Goal: Task Accomplishment & Management: Manage account settings

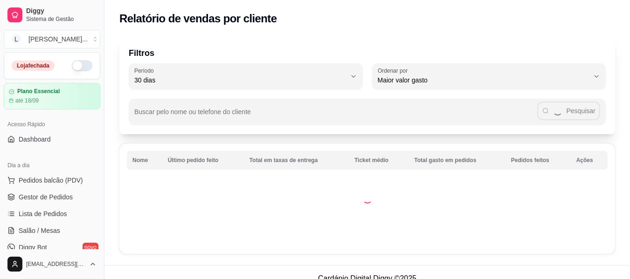
select select "30"
select select "HIGHEST_TOTAL_SPENT_WITH_ORDERS"
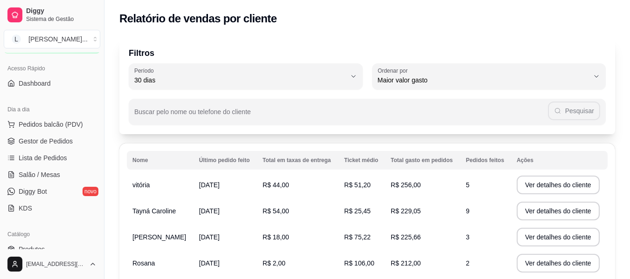
scroll to position [140, 0]
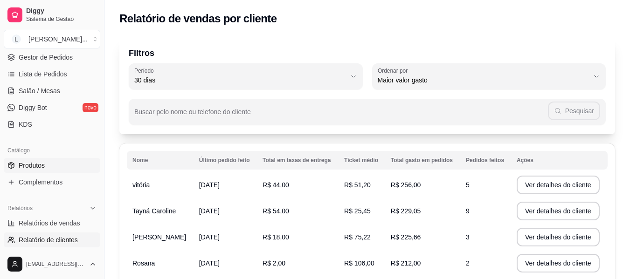
click at [62, 170] on link "Produtos" at bounding box center [52, 165] width 96 height 15
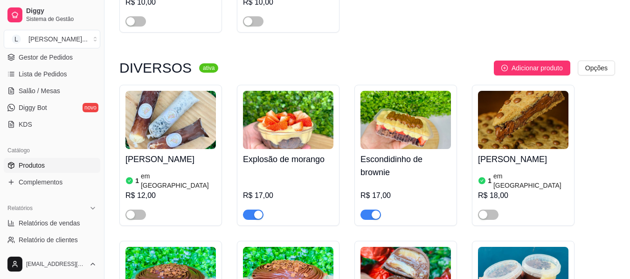
scroll to position [746, 0]
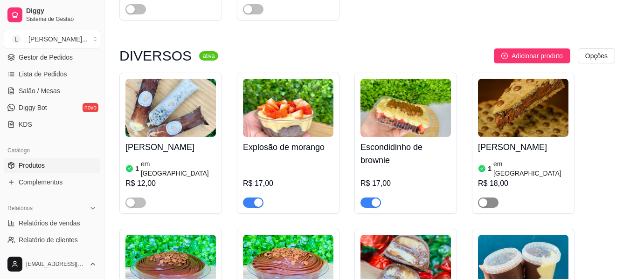
click at [487, 199] on div "button" at bounding box center [483, 203] width 8 height 8
click at [502, 178] on div "R$ 18,00" at bounding box center [523, 183] width 90 height 11
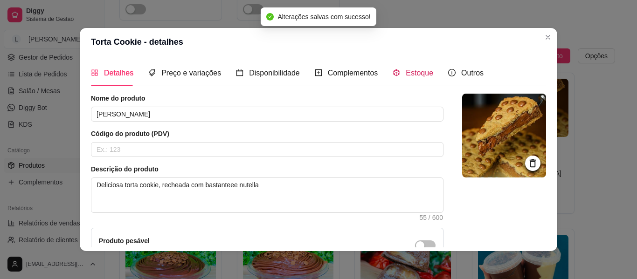
click at [418, 75] on span "Estoque" at bounding box center [418, 73] width 27 height 8
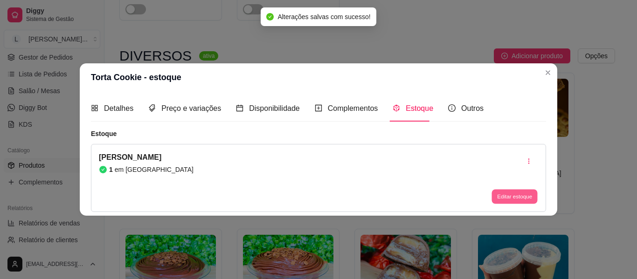
click at [513, 198] on button "Editar estoque" at bounding box center [514, 197] width 46 height 14
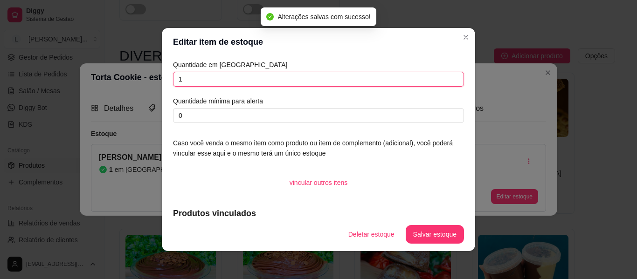
click at [240, 82] on input "1" at bounding box center [318, 79] width 291 height 15
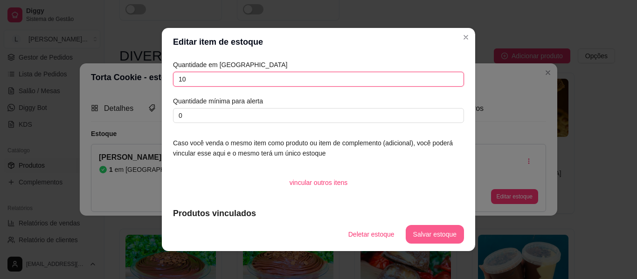
type input "10"
click at [438, 233] on button "Salvar estoque" at bounding box center [434, 235] width 57 height 18
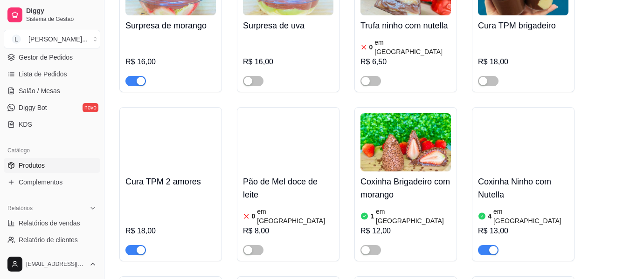
scroll to position [1025, 0]
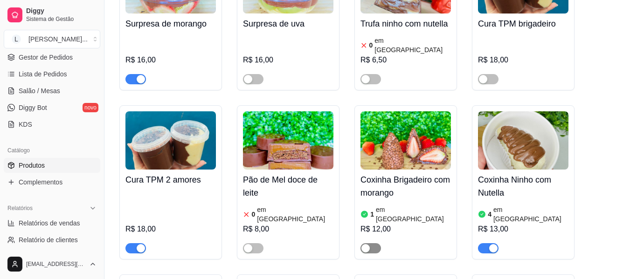
click at [369, 244] on div "button" at bounding box center [365, 248] width 8 height 8
click at [414, 179] on div "Coxinha Brigadeiro com morango 1 em estoque R$ 12,00" at bounding box center [405, 212] width 90 height 84
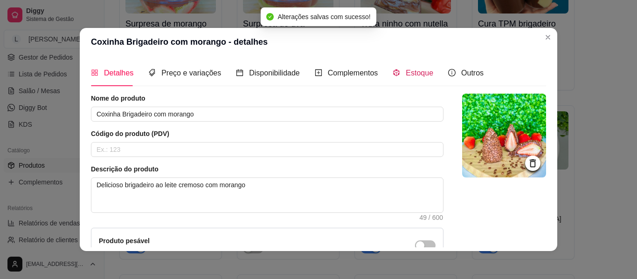
click at [417, 79] on div "Estoque" at bounding box center [412, 73] width 41 height 12
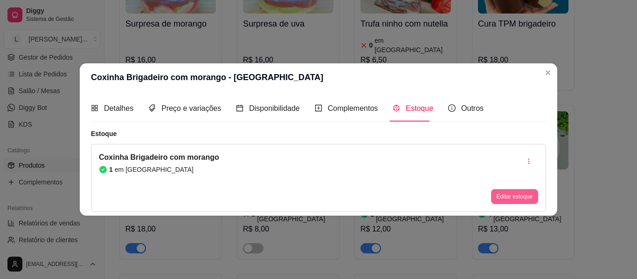
click at [524, 196] on button "Editar estoque" at bounding box center [514, 196] width 47 height 15
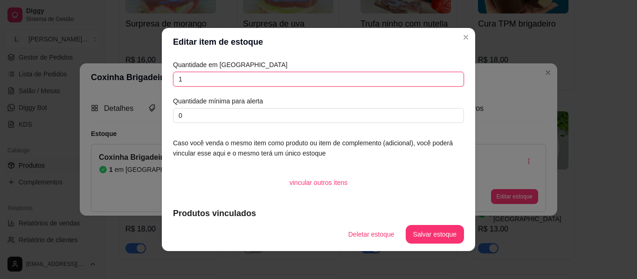
click at [293, 84] on input "1" at bounding box center [318, 79] width 291 height 15
type input "5"
click at [425, 237] on button "Salvar estoque" at bounding box center [434, 234] width 58 height 19
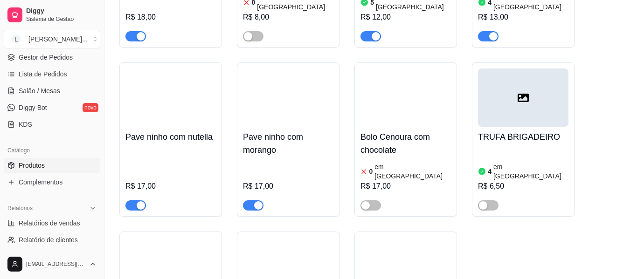
scroll to position [1305, 0]
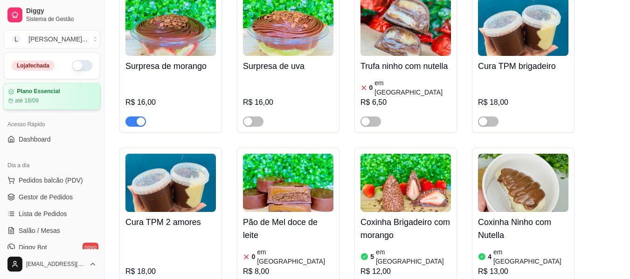
scroll to position [966, 0]
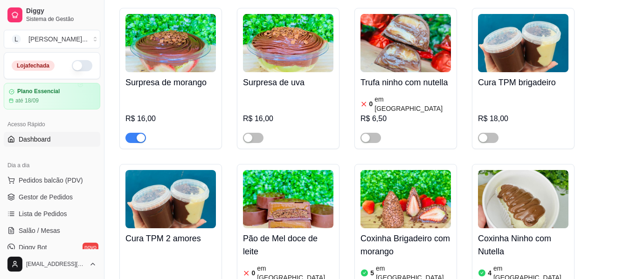
click at [54, 140] on link "Dashboard" at bounding box center [52, 139] width 96 height 15
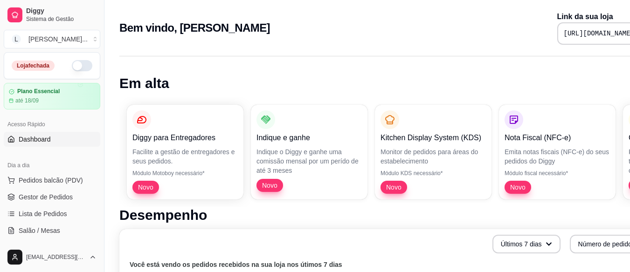
scroll to position [0, 42]
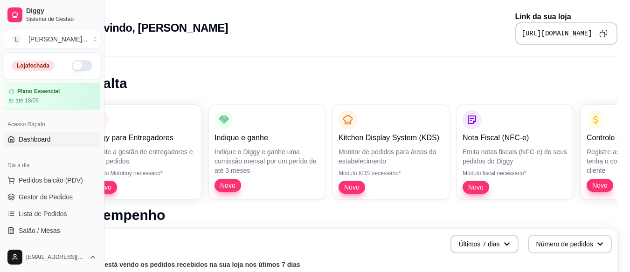
click at [604, 29] on button "Copy to clipboard" at bounding box center [603, 33] width 15 height 15
click at [601, 31] on icon "Copy to clipboard" at bounding box center [603, 33] width 8 height 8
click at [72, 67] on button "button" at bounding box center [82, 65] width 21 height 11
click at [54, 197] on span "Gestor de Pedidos" at bounding box center [46, 196] width 54 height 9
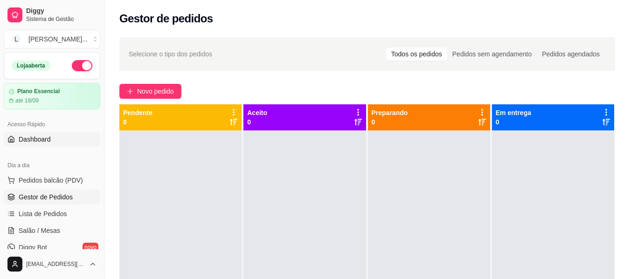
click at [52, 140] on link "Dashboard" at bounding box center [52, 139] width 96 height 15
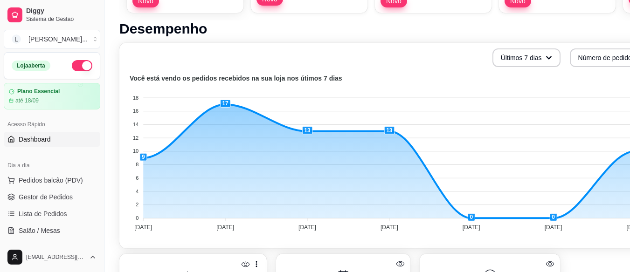
scroll to position [186, 42]
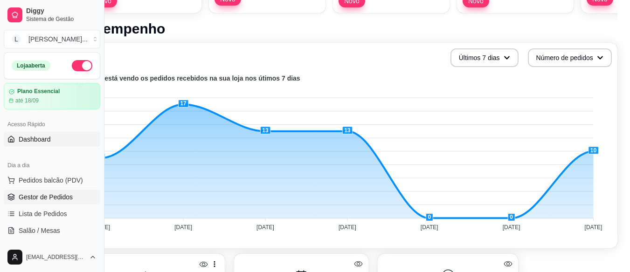
click at [50, 200] on span "Gestor de Pedidos" at bounding box center [46, 196] width 54 height 9
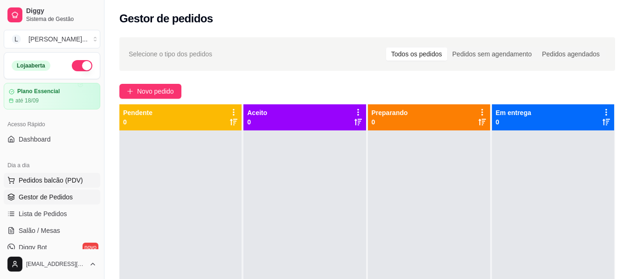
click at [73, 184] on span "Pedidos balcão (PDV)" at bounding box center [51, 180] width 64 height 9
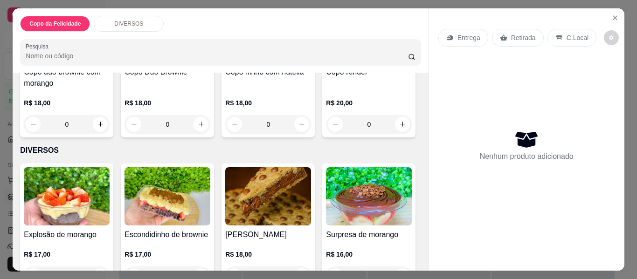
scroll to position [93, 0]
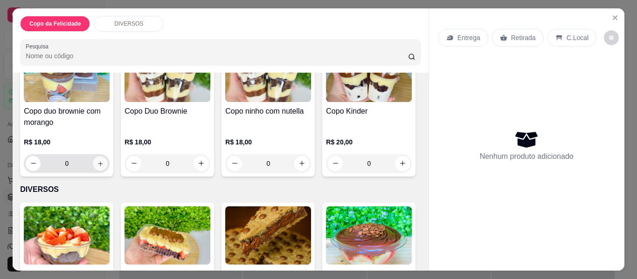
click at [99, 161] on icon "increase-product-quantity" at bounding box center [100, 163] width 7 height 7
type input "1"
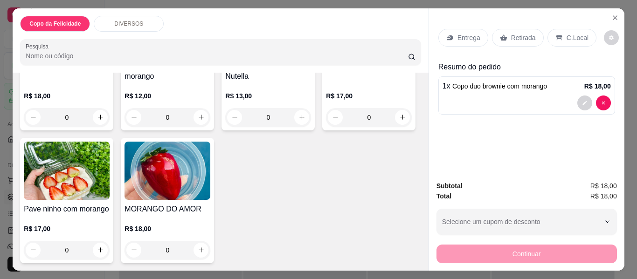
scroll to position [712, 0]
click at [199, 248] on icon "increase-product-quantity" at bounding box center [201, 250] width 5 height 5
type input "1"
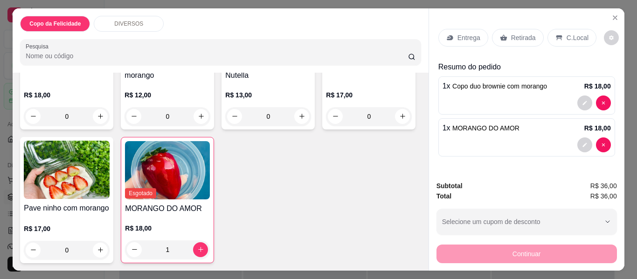
click at [460, 40] on div "Entrega" at bounding box center [463, 38] width 50 height 18
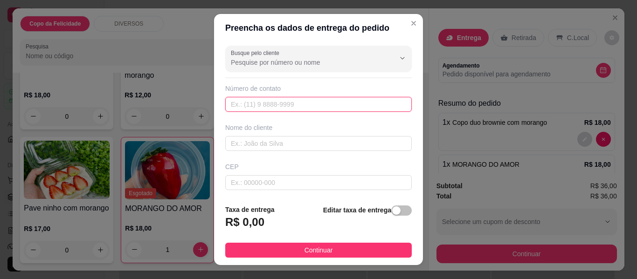
drag, startPoint x: 279, startPoint y: 101, endPoint x: 279, endPoint y: 94, distance: 7.0
click at [280, 101] on input "text" at bounding box center [318, 104] width 186 height 15
paste input "0328-2001"
type input "0328-2001"
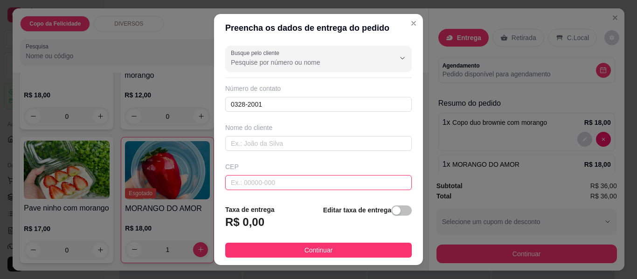
click at [259, 187] on input "text" at bounding box center [318, 182] width 186 height 15
paste input "03282001"
type input "03282001"
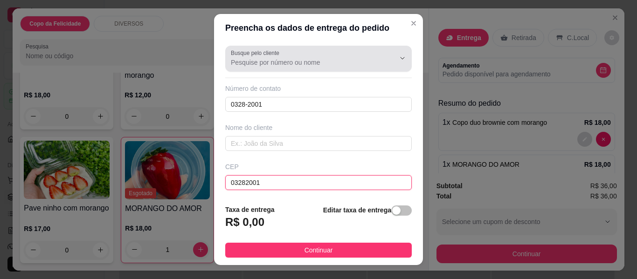
type input "[GEOGRAPHIC_DATA]"
type input "Vila Ema"
type input "[GEOGRAPHIC_DATA]"
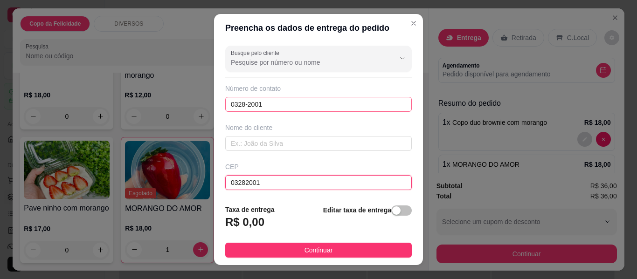
type input "03282001"
click at [266, 106] on input "0328-2001" at bounding box center [318, 104] width 186 height 15
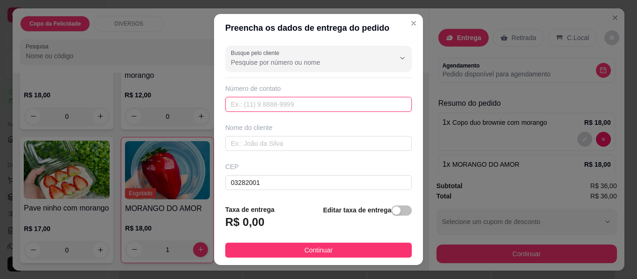
paste input "[PHONE_NUMBER]"
type input "[PHONE_NUMBER]"
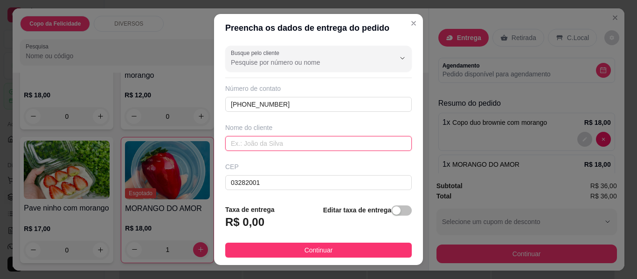
click at [270, 148] on input "text" at bounding box center [318, 143] width 186 height 15
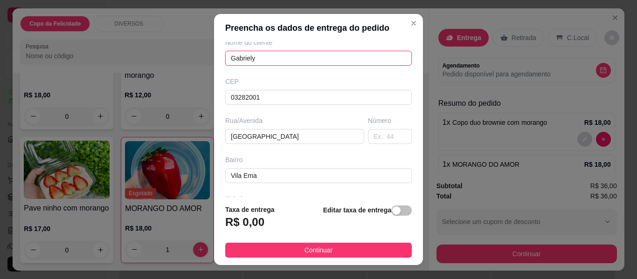
scroll to position [93, 0]
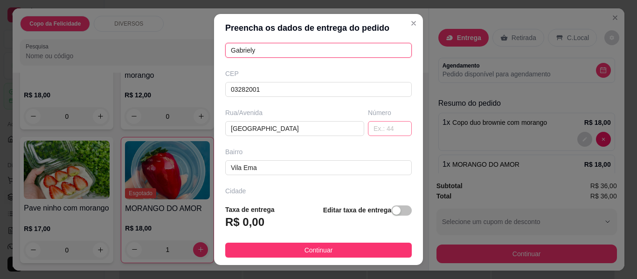
type input "Gabriely"
click at [377, 133] on input "text" at bounding box center [390, 128] width 44 height 15
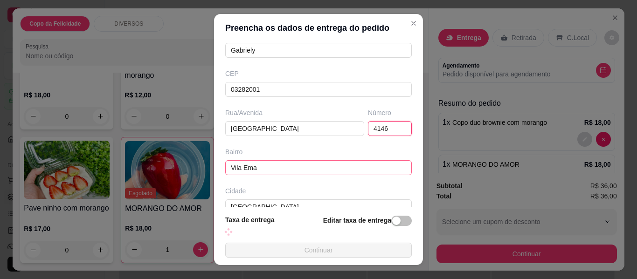
type input "4146"
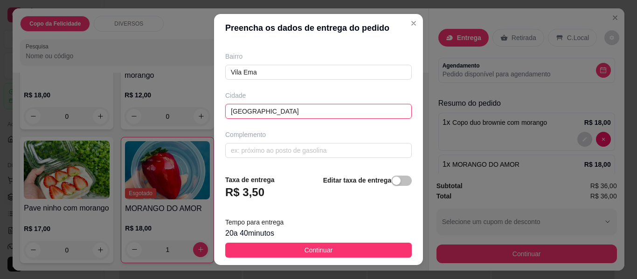
scroll to position [16, 0]
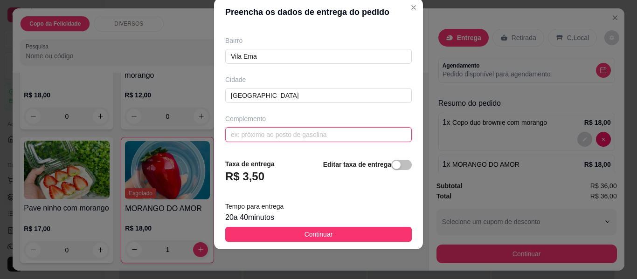
click at [295, 131] on input "text" at bounding box center [318, 134] width 186 height 15
paste input "Ap 55 bloco A"
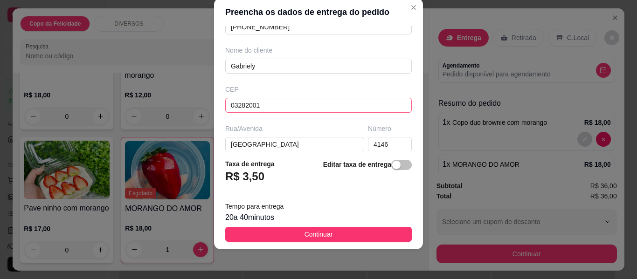
scroll to position [189, 0]
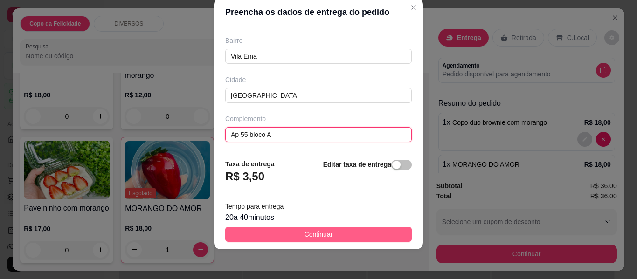
type input "Ap 55 bloco A"
click at [308, 232] on span "Continuar" at bounding box center [318, 234] width 28 height 10
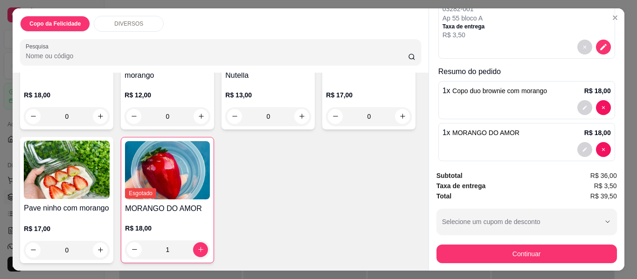
scroll to position [162, 0]
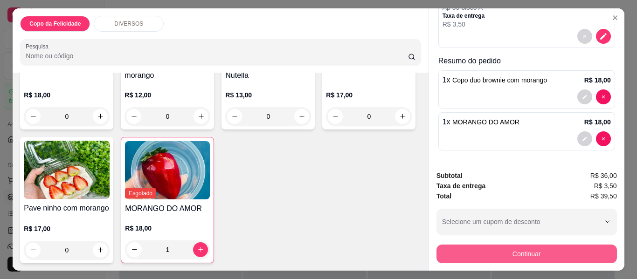
click at [512, 256] on button "Continuar" at bounding box center [526, 254] width 180 height 19
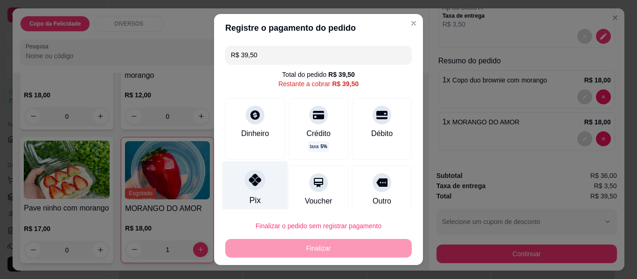
click at [252, 190] on div "Pix" at bounding box center [255, 188] width 66 height 55
type input "R$ 0,00"
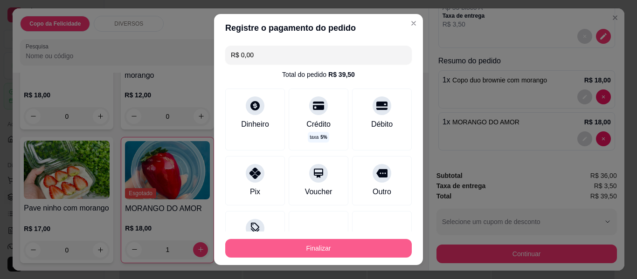
click at [348, 250] on button "Finalizar" at bounding box center [318, 248] width 186 height 19
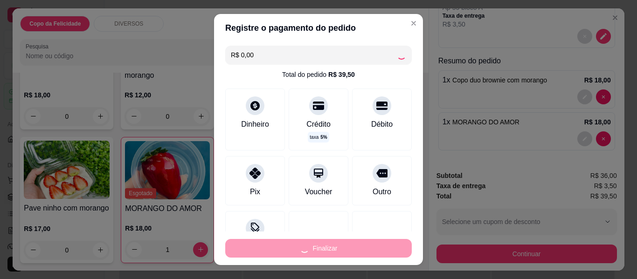
type input "0"
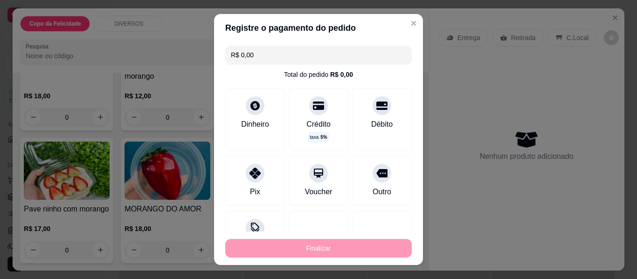
type input "-R$ 39,50"
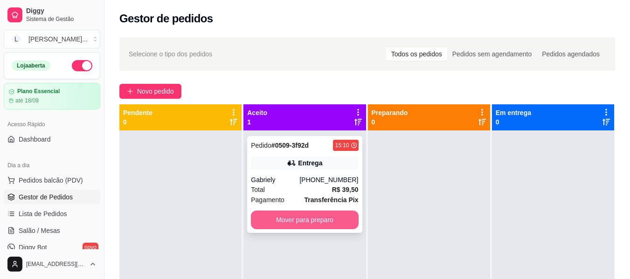
click at [299, 181] on div "Gabriely" at bounding box center [275, 179] width 48 height 9
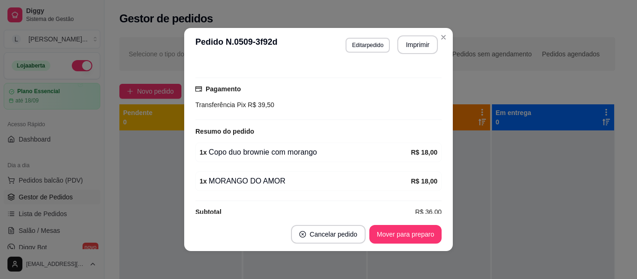
scroll to position [214, 0]
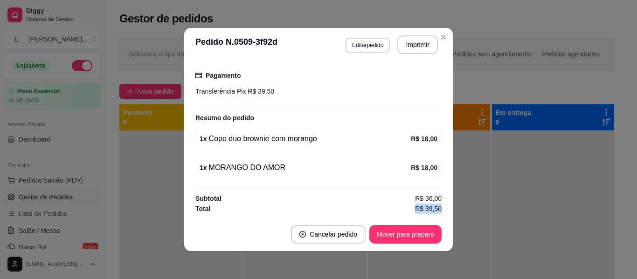
drag, startPoint x: 406, startPoint y: 207, endPoint x: 437, endPoint y: 211, distance: 31.0
click at [437, 211] on div "feito há 0 minutos Horário do pedido [DATE] 15:10 Status do pedido ACEITO Nome …" at bounding box center [318, 139] width 246 height 149
copy span "R$ 39,50"
click at [415, 233] on button "Mover para preparo" at bounding box center [405, 235] width 70 height 18
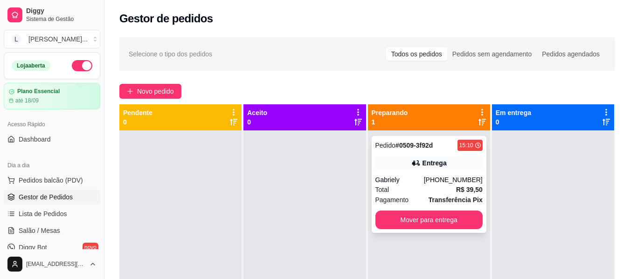
click at [426, 154] on div "Pedido # 0509-3f92d 15:10 Entrega Gabriely [PHONE_NUMBER] Total R$ 39,50 Pagame…" at bounding box center [428, 184] width 115 height 97
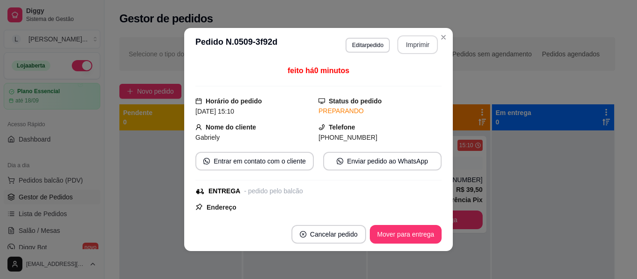
click at [417, 47] on button "Imprimir" at bounding box center [417, 44] width 41 height 19
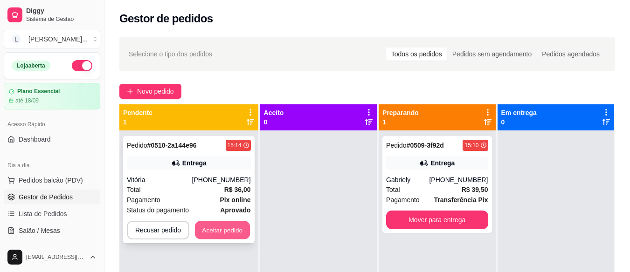
click at [218, 230] on button "Aceitar pedido" at bounding box center [222, 230] width 55 height 18
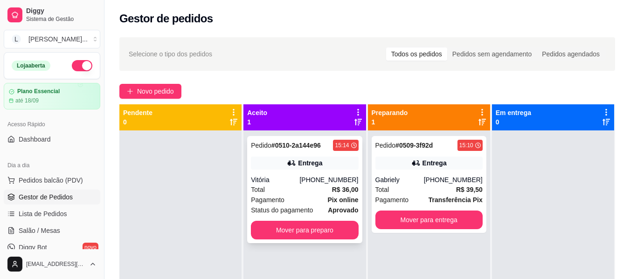
click at [288, 194] on div "Total R$ 36,00" at bounding box center [304, 190] width 107 height 10
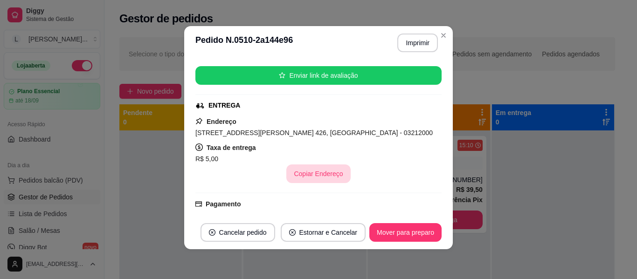
scroll to position [103, 0]
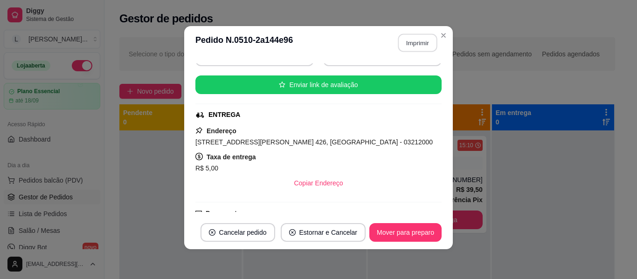
click at [418, 46] on button "Imprimir" at bounding box center [417, 43] width 39 height 18
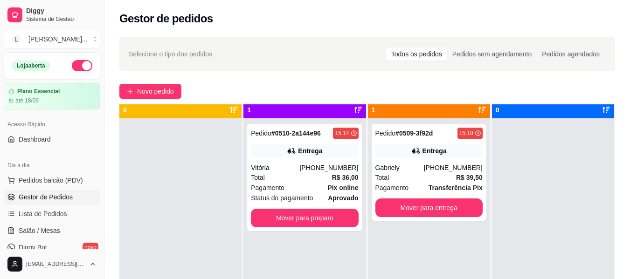
scroll to position [0, 0]
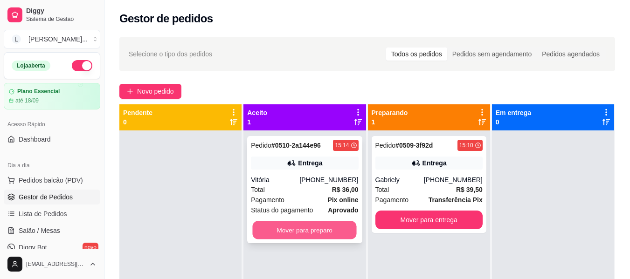
click at [286, 230] on button "Mover para preparo" at bounding box center [305, 230] width 104 height 18
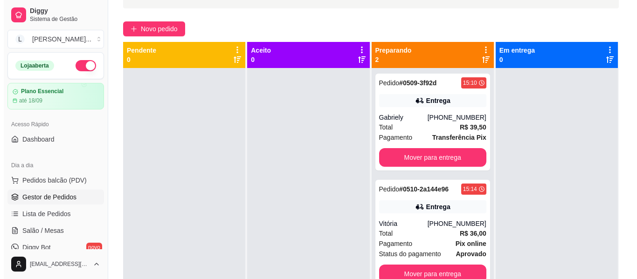
scroll to position [47, 0]
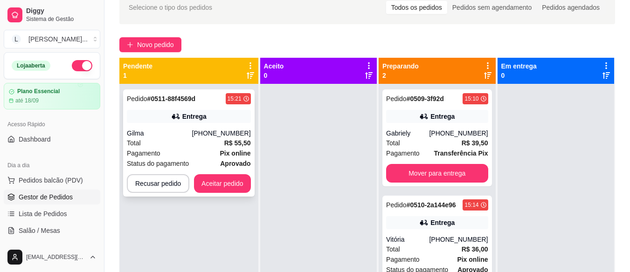
click at [214, 155] on div "Pagamento Pix online" at bounding box center [189, 153] width 124 height 10
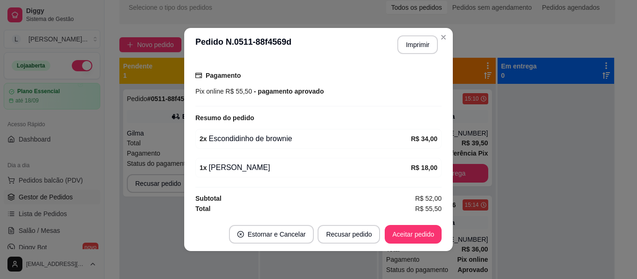
scroll to position [2, 0]
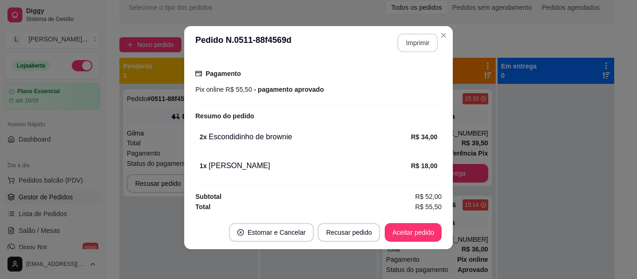
click at [410, 45] on button "Imprimir" at bounding box center [417, 43] width 41 height 19
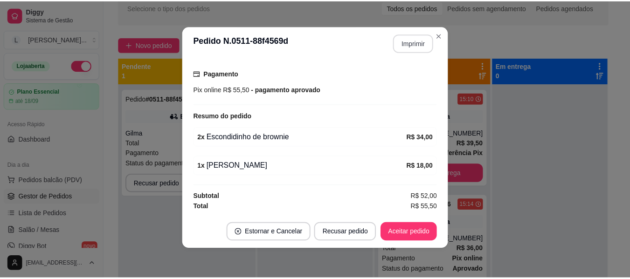
scroll to position [0, 0]
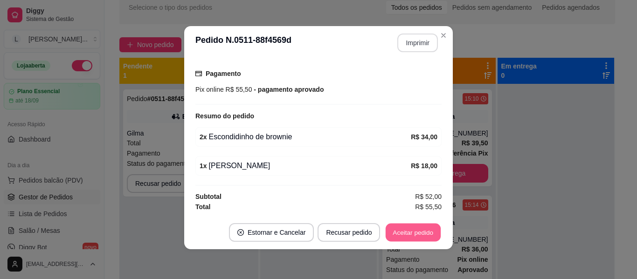
click at [406, 231] on button "Aceitar pedido" at bounding box center [412, 233] width 55 height 18
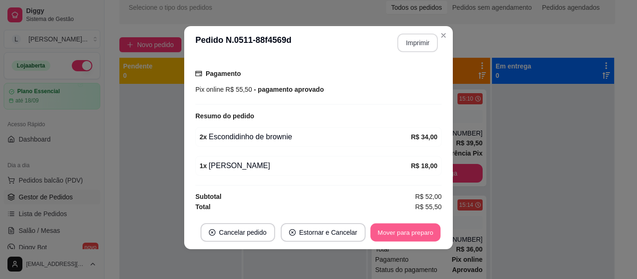
click at [384, 233] on button "Mover para preparo" at bounding box center [405, 233] width 70 height 18
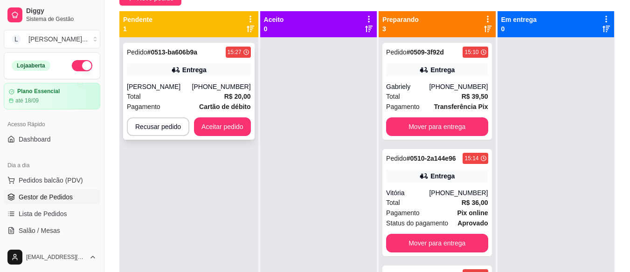
click at [202, 96] on div "Total R$ 20,00" at bounding box center [189, 96] width 124 height 10
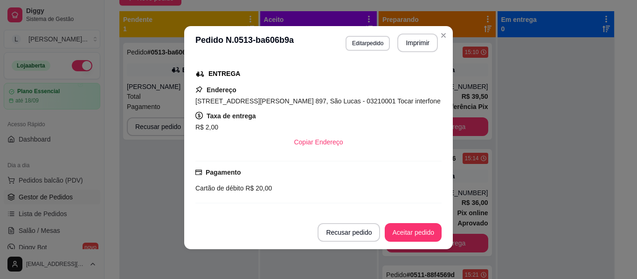
scroll to position [120, 0]
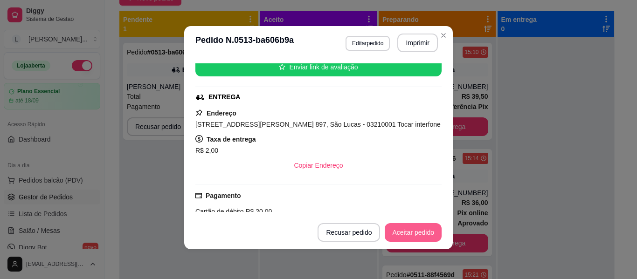
click at [401, 233] on button "Aceitar pedido" at bounding box center [412, 232] width 57 height 19
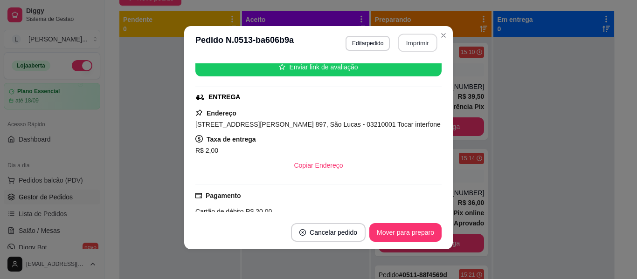
click at [413, 43] on button "Imprimir" at bounding box center [417, 43] width 39 height 18
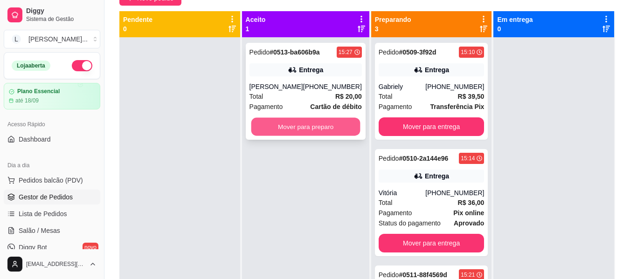
click at [302, 127] on button "Mover para preparo" at bounding box center [305, 127] width 109 height 18
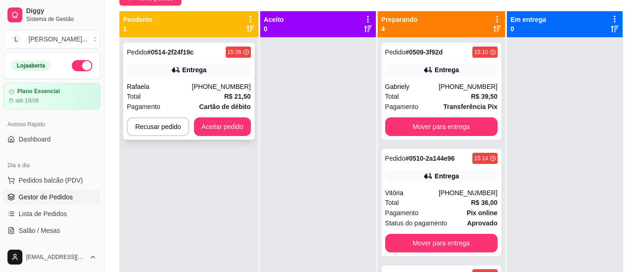
click at [193, 79] on div "Pedido # 0514-2f24f19c 15:36 Entrega Rafaela [PHONE_NUMBER] Total R$ 21,50 Paga…" at bounding box center [188, 91] width 131 height 97
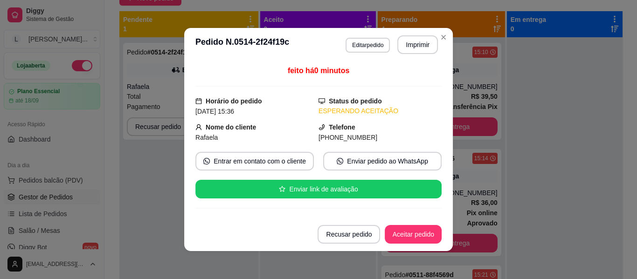
scroll to position [213, 0]
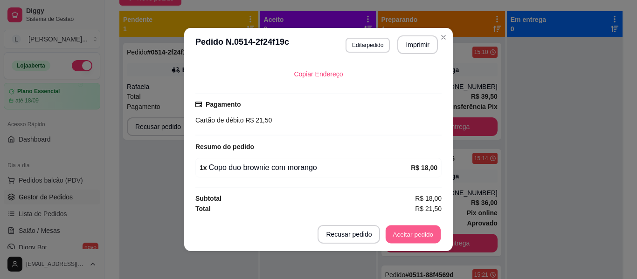
click at [415, 229] on button "Aceitar pedido" at bounding box center [412, 235] width 55 height 18
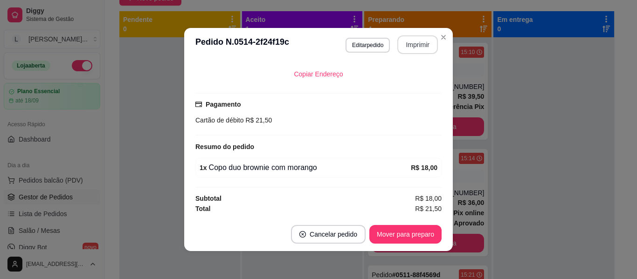
click at [420, 43] on button "Imprimir" at bounding box center [417, 44] width 41 height 19
click at [414, 236] on button "Mover para preparo" at bounding box center [405, 234] width 72 height 19
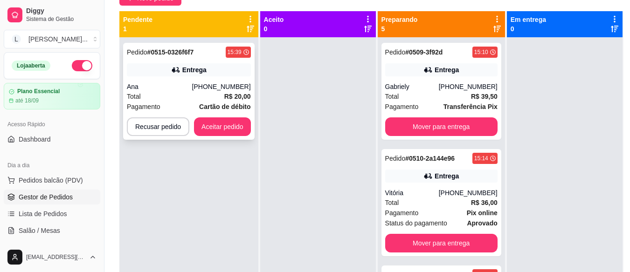
click at [165, 81] on div "Pedido # 0515-0326f6f7 15:39 Entrega Ana [PHONE_NUMBER] Total R$ 20,00 Pagament…" at bounding box center [188, 91] width 131 height 97
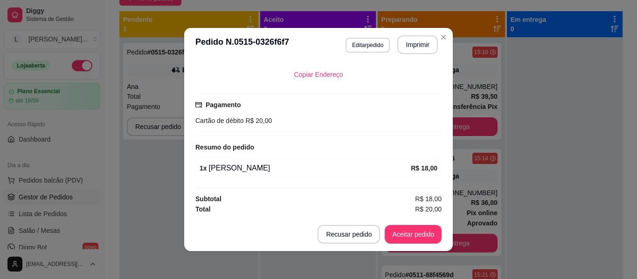
scroll to position [213, 0]
click at [413, 229] on button "Aceitar pedido" at bounding box center [412, 235] width 55 height 18
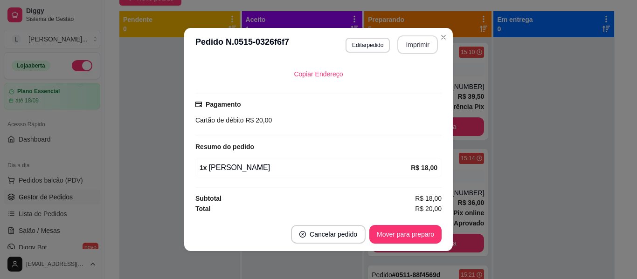
click at [417, 39] on button "Imprimir" at bounding box center [417, 44] width 41 height 19
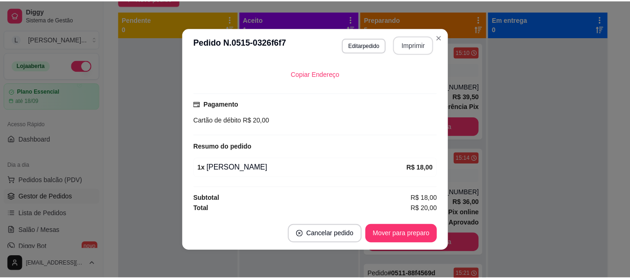
scroll to position [0, 0]
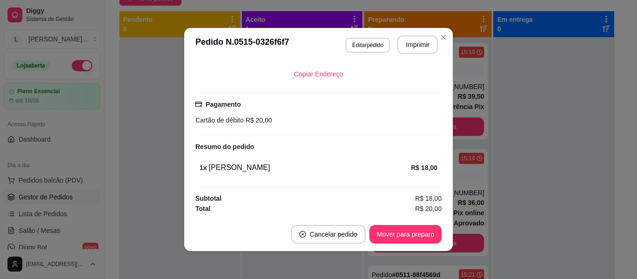
click at [396, 232] on button "Mover para preparo" at bounding box center [405, 234] width 72 height 19
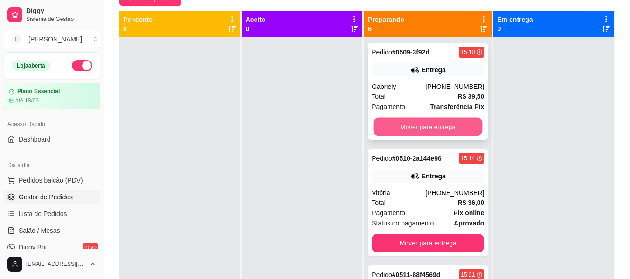
click at [397, 132] on button "Mover para entrega" at bounding box center [427, 127] width 109 height 18
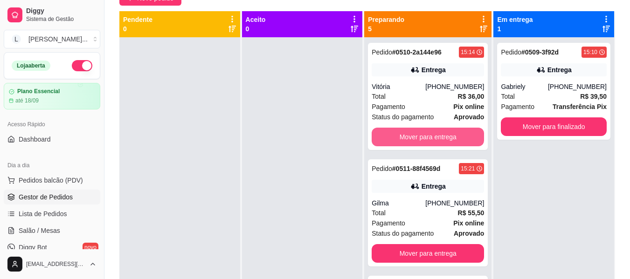
click at [397, 132] on button "Mover para entrega" at bounding box center [427, 137] width 112 height 19
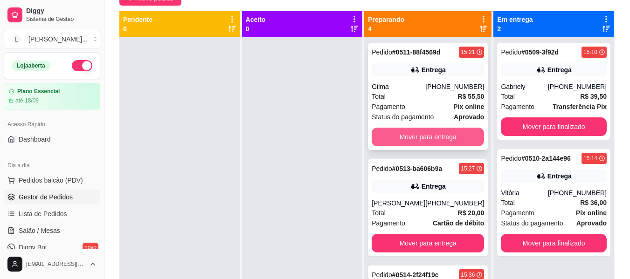
click at [408, 136] on button "Mover para entrega" at bounding box center [427, 137] width 112 height 19
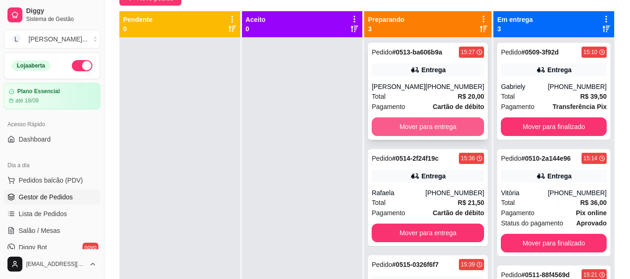
click at [413, 131] on button "Mover para entrega" at bounding box center [427, 126] width 112 height 19
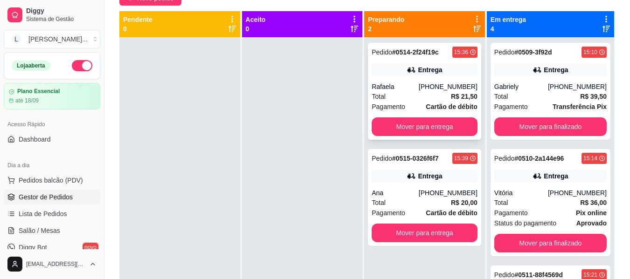
click at [441, 96] on div "Total R$ 21,50" at bounding box center [424, 96] width 106 height 10
click at [561, 96] on div "Total R$ 39,50" at bounding box center [550, 96] width 112 height 10
click at [548, 217] on div "Pagamento Pix online" at bounding box center [550, 213] width 112 height 10
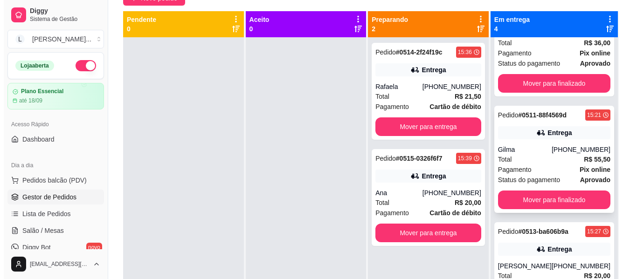
scroll to position [176, 0]
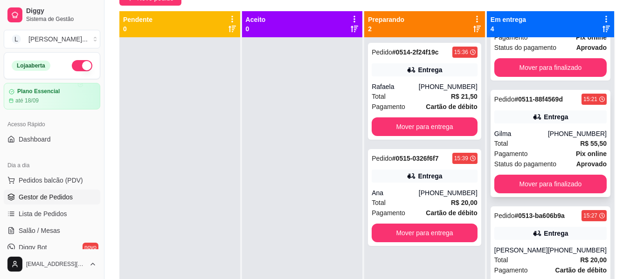
click at [550, 150] on div "Pagamento Pix online" at bounding box center [550, 154] width 112 height 10
click at [436, 86] on div "[PHONE_NUMBER]" at bounding box center [447, 86] width 59 height 9
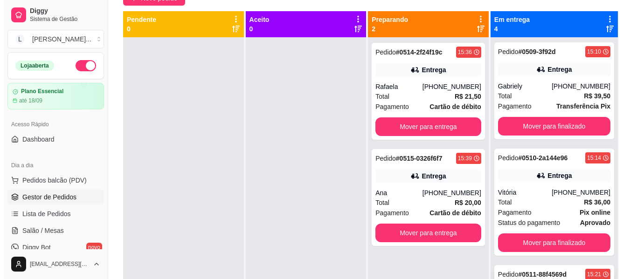
scroll to position [0, 0]
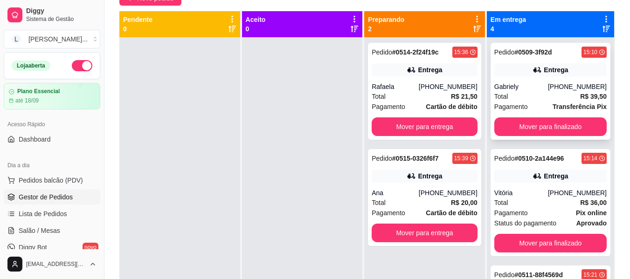
click at [559, 81] on div "Pedido # 0509-3f92d 15:10 Entrega Gabriely [PHONE_NUMBER] Total R$ 39,50 Pagame…" at bounding box center [550, 91] width 120 height 97
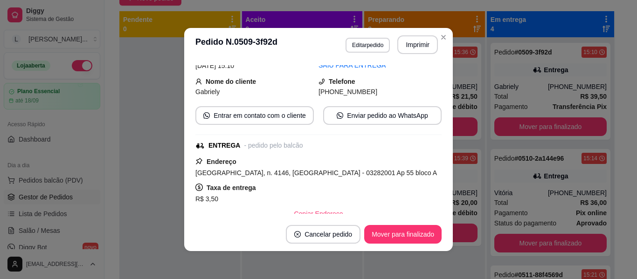
scroll to position [140, 0]
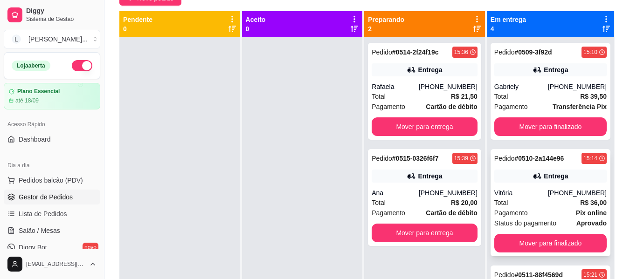
click at [544, 187] on div "Pedido # 0510-2a144e96 15:14 Entrega Vitória [PHONE_NUMBER] Total R$ 36,00 Paga…" at bounding box center [550, 202] width 120 height 107
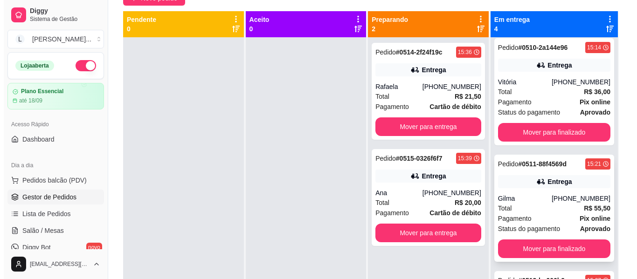
scroll to position [176, 0]
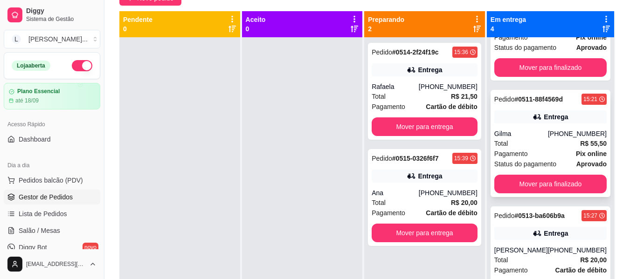
click at [554, 144] on div "Total R$ 55,50" at bounding box center [550, 143] width 112 height 10
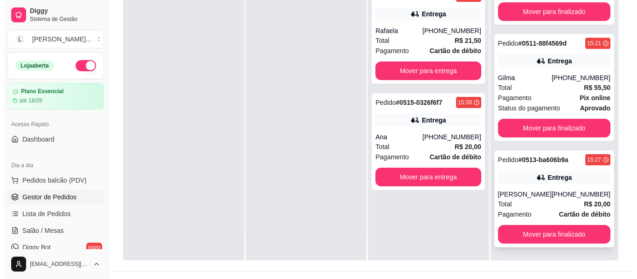
scroll to position [140, 0]
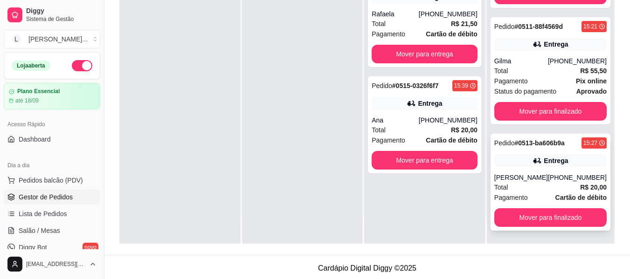
click at [555, 177] on div "[PHONE_NUMBER]" at bounding box center [577, 177] width 59 height 9
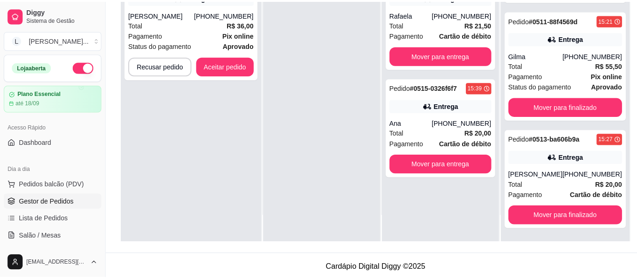
scroll to position [0, 0]
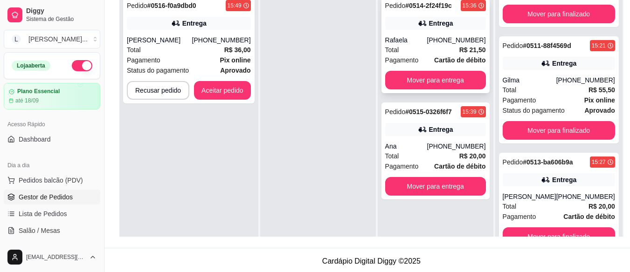
click at [447, 36] on div "[PHONE_NUMBER]" at bounding box center [456, 39] width 59 height 9
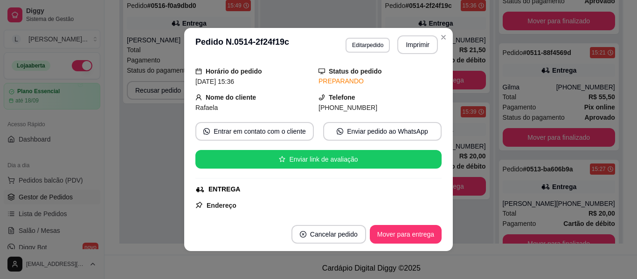
scroll to position [93, 0]
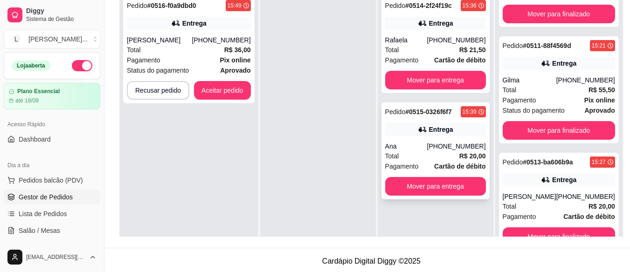
click at [420, 145] on div "Ana" at bounding box center [406, 146] width 42 height 9
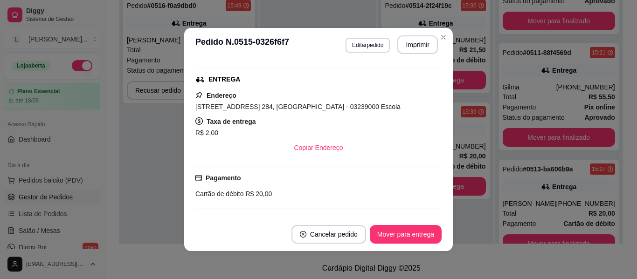
scroll to position [0, 0]
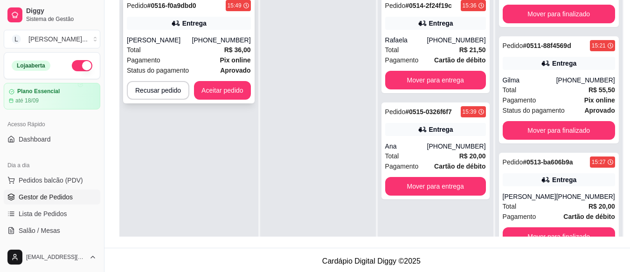
click at [189, 43] on div "[PERSON_NAME]" at bounding box center [159, 39] width 65 height 9
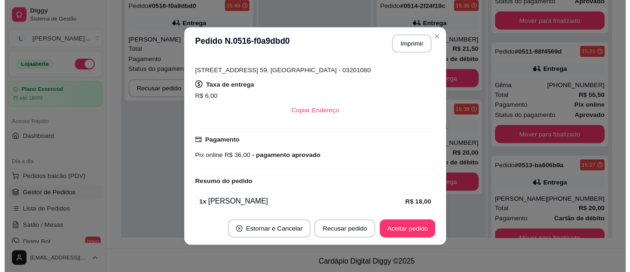
scroll to position [104, 0]
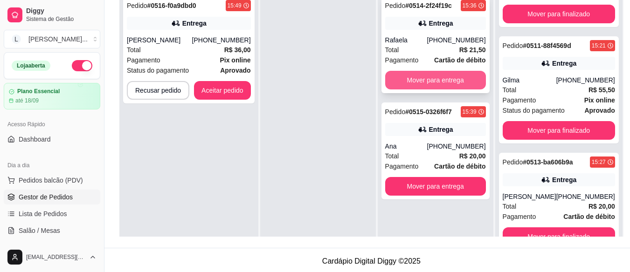
click at [460, 80] on button "Mover para entrega" at bounding box center [435, 80] width 101 height 19
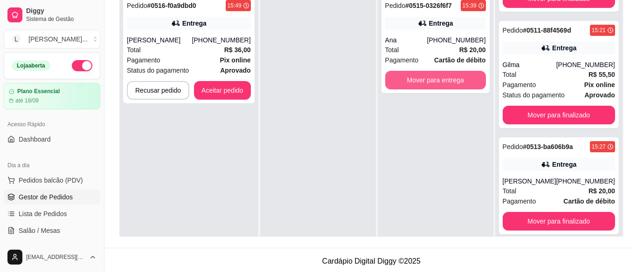
click at [460, 80] on button "Mover para entrega" at bounding box center [435, 80] width 101 height 19
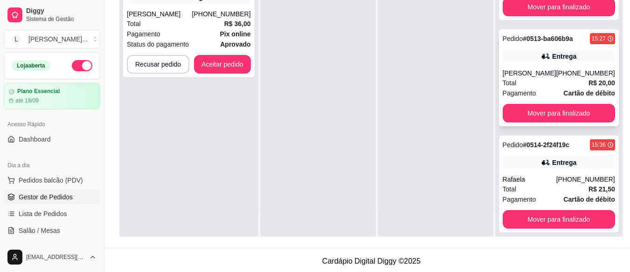
scroll to position [411, 0]
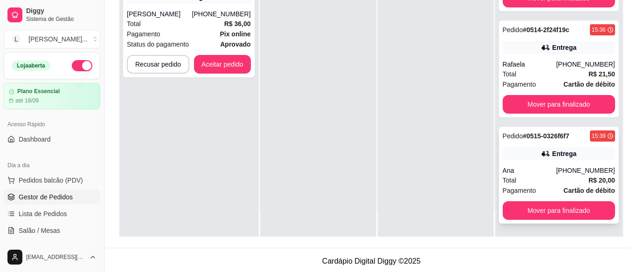
click at [556, 174] on div "[PHONE_NUMBER]" at bounding box center [585, 170] width 59 height 9
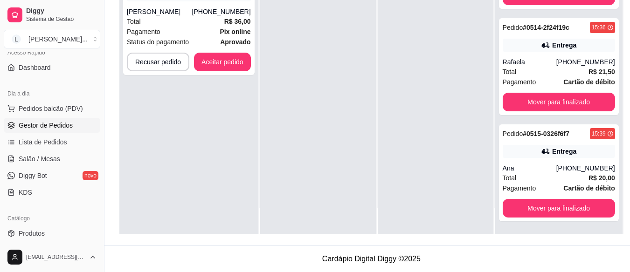
scroll to position [0, 0]
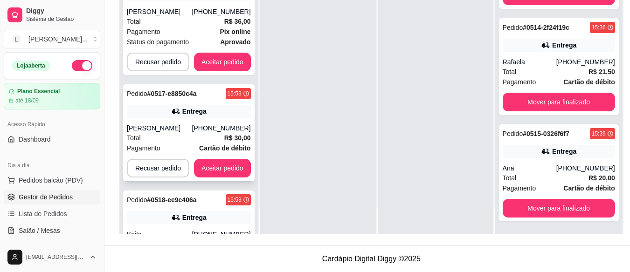
click at [186, 105] on div "Entrega" at bounding box center [189, 111] width 124 height 13
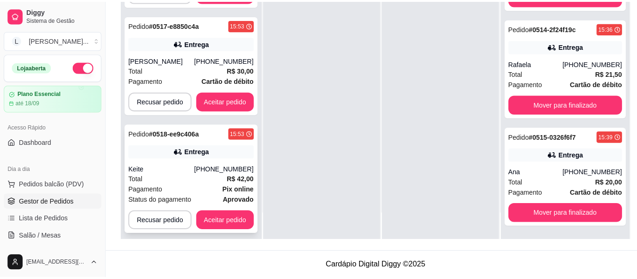
scroll to position [33, 0]
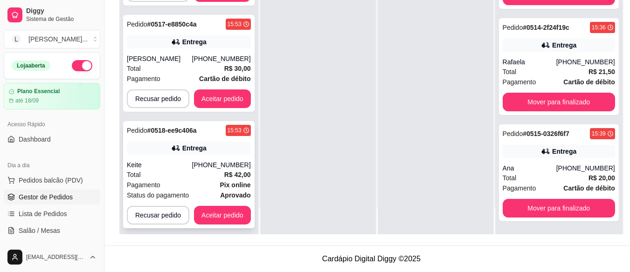
click at [223, 146] on div "Entrega" at bounding box center [189, 148] width 124 height 13
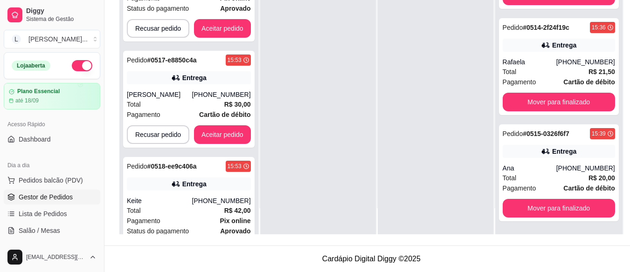
scroll to position [0, 0]
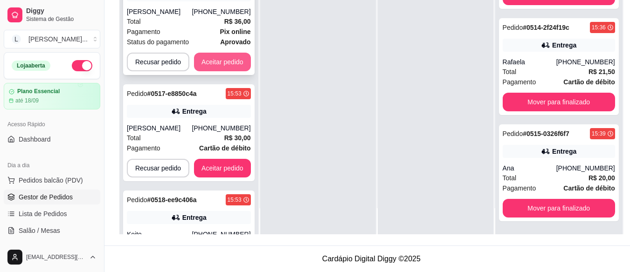
click at [229, 56] on button "Aceitar pedido" at bounding box center [222, 62] width 57 height 19
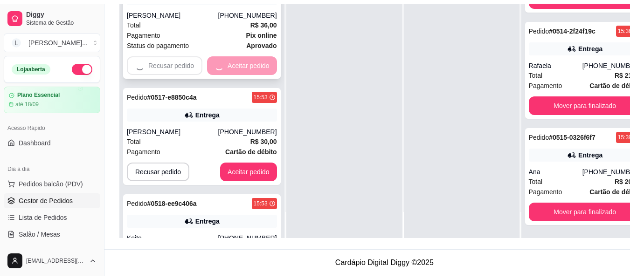
scroll to position [26, 0]
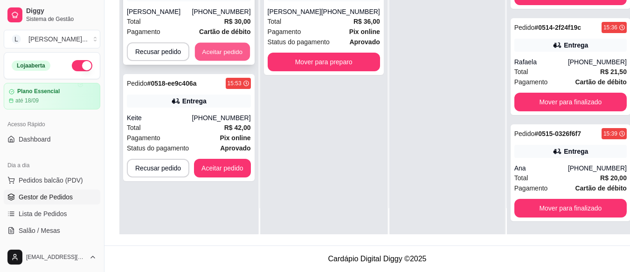
click at [226, 49] on button "Aceitar pedido" at bounding box center [222, 52] width 55 height 18
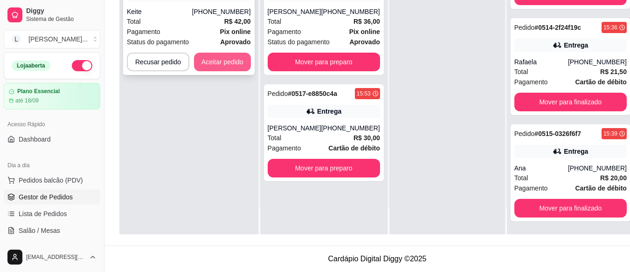
click at [231, 62] on button "Aceitar pedido" at bounding box center [222, 62] width 57 height 19
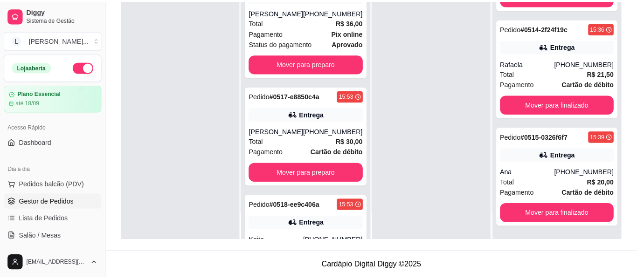
scroll to position [388, 0]
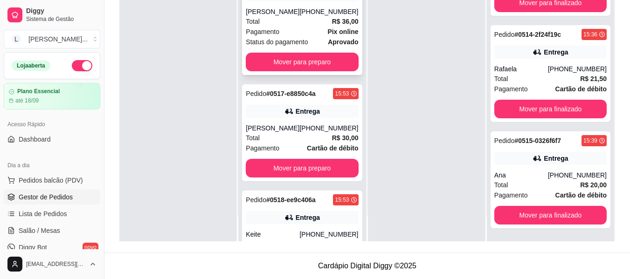
click at [296, 38] on span "Status do pagamento" at bounding box center [277, 42] width 62 height 10
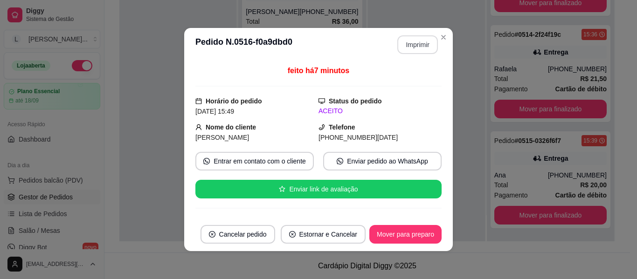
click at [413, 42] on button "Imprimir" at bounding box center [417, 44] width 41 height 19
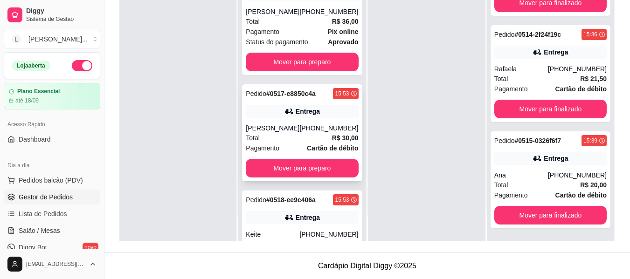
click at [310, 124] on div "[PHONE_NUMBER]" at bounding box center [328, 127] width 59 height 9
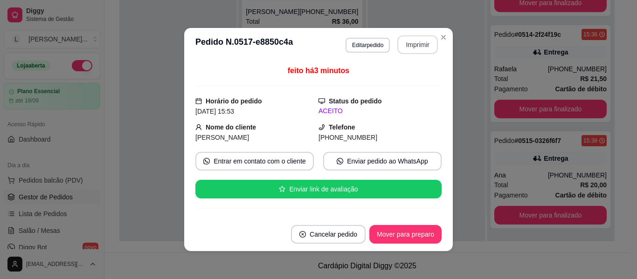
click at [406, 43] on button "Imprimir" at bounding box center [417, 44] width 41 height 19
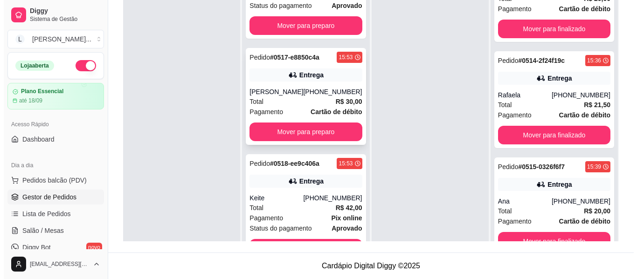
scroll to position [69, 0]
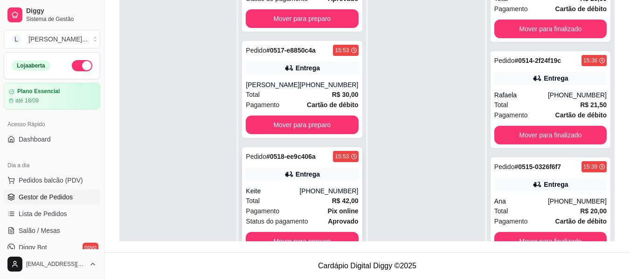
click at [319, 200] on div "Total R$ 42,00" at bounding box center [302, 201] width 112 height 10
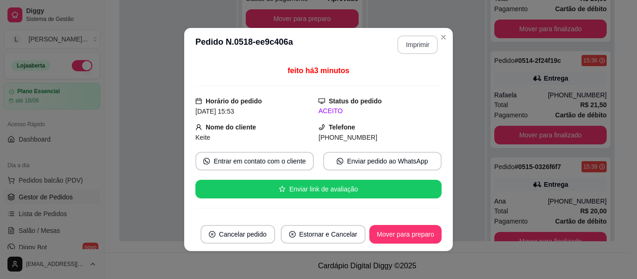
click at [411, 43] on button "Imprimir" at bounding box center [417, 44] width 41 height 19
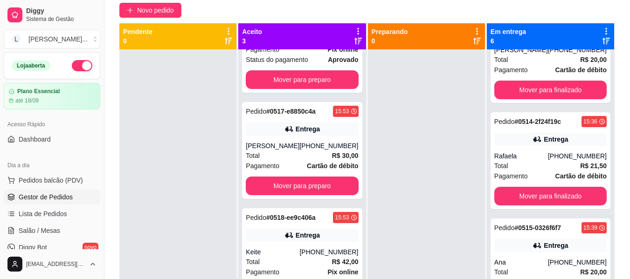
scroll to position [2, 0]
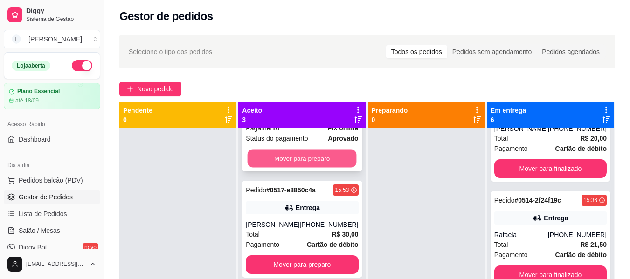
click at [280, 156] on button "Mover para preparo" at bounding box center [301, 159] width 109 height 18
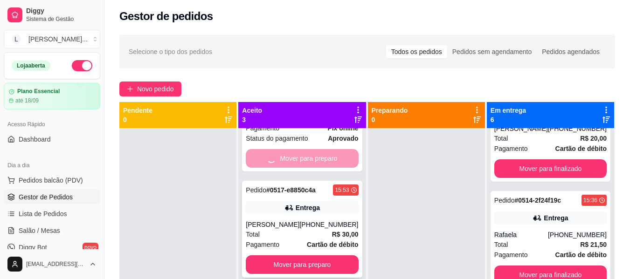
scroll to position [0, 0]
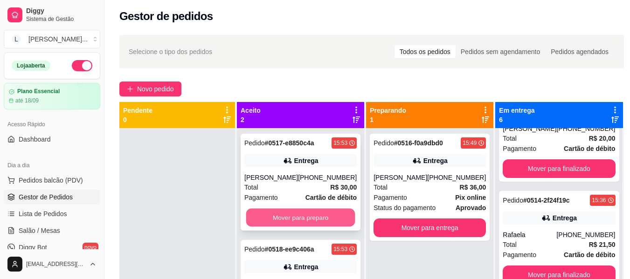
click at [312, 219] on button "Mover para preparo" at bounding box center [300, 218] width 109 height 18
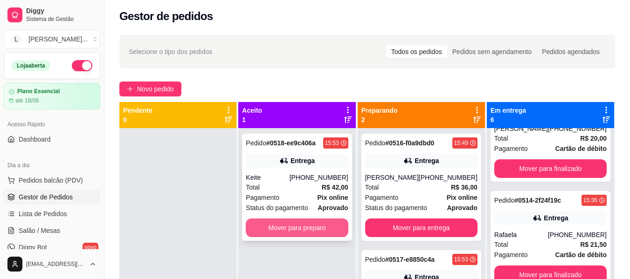
click at [317, 228] on button "Mover para preparo" at bounding box center [297, 228] width 102 height 19
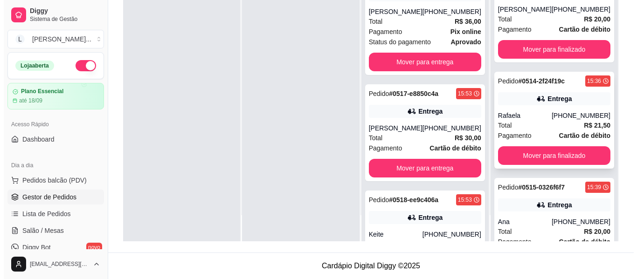
scroll to position [388, 0]
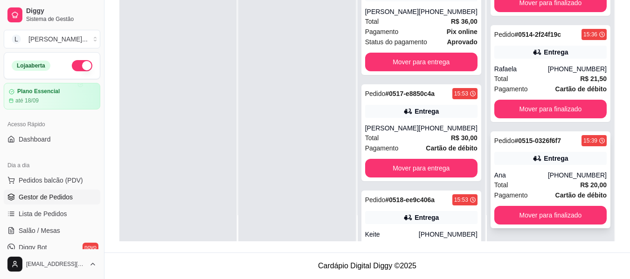
click at [555, 193] on strong "Cartão de débito" at bounding box center [580, 195] width 51 height 7
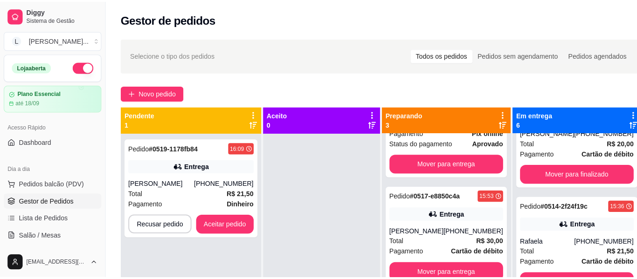
scroll to position [411, 0]
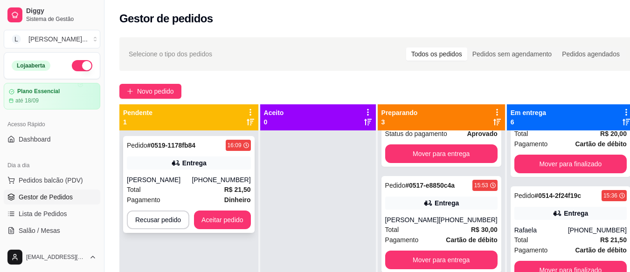
click at [212, 186] on div "Total R$ 21,50" at bounding box center [189, 190] width 124 height 10
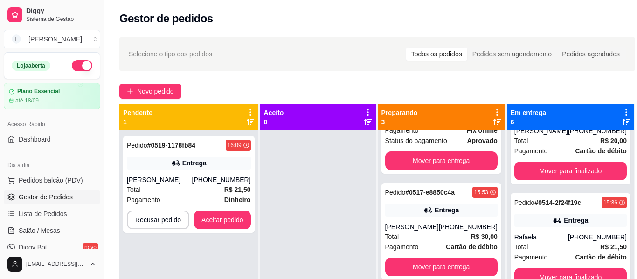
scroll to position [233, 0]
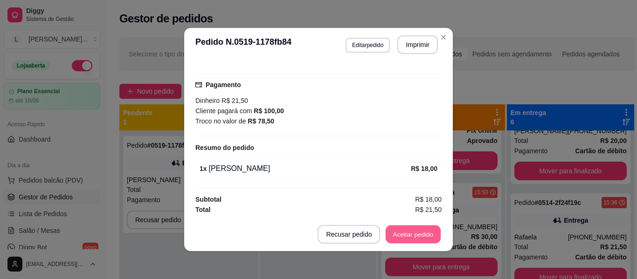
click at [414, 236] on button "Aceitar pedido" at bounding box center [412, 235] width 55 height 18
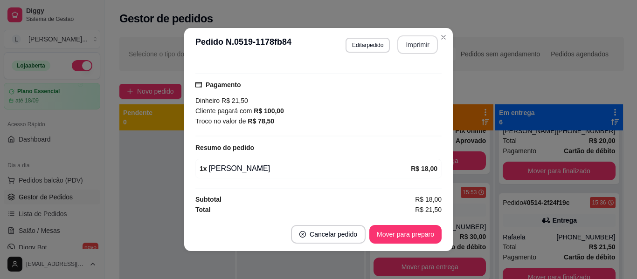
click at [419, 43] on button "Imprimir" at bounding box center [417, 44] width 41 height 19
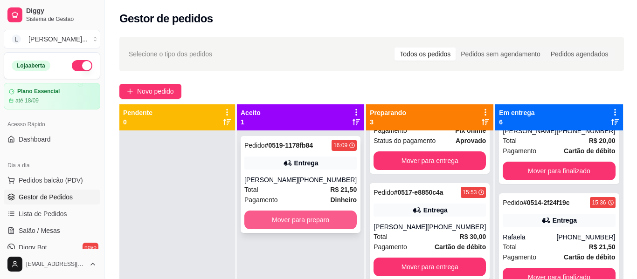
click at [329, 212] on button "Mover para preparo" at bounding box center [300, 220] width 112 height 19
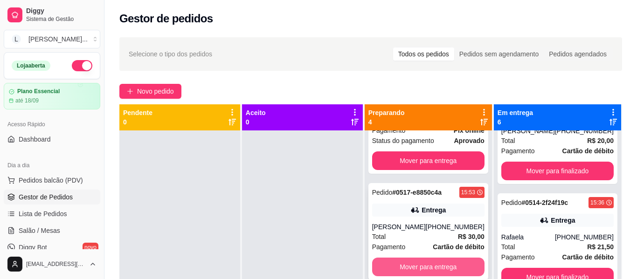
click at [437, 258] on button "Mover para entrega" at bounding box center [428, 267] width 112 height 19
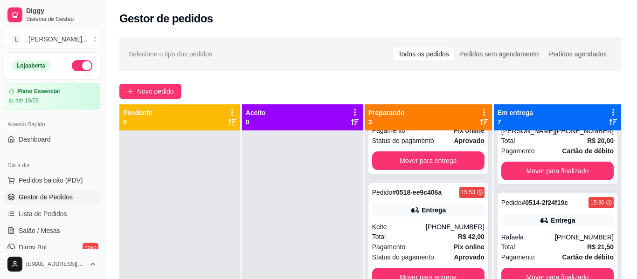
click at [543, 74] on button "Mover para finalizado" at bounding box center [557, 64] width 112 height 19
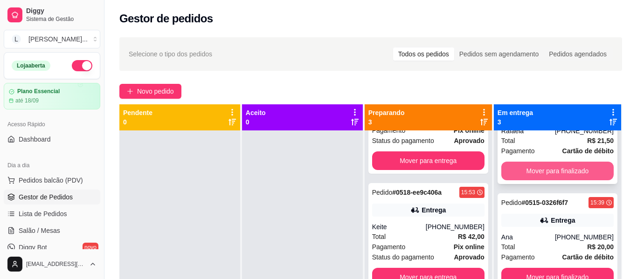
click at [543, 180] on button "Mover para finalizado" at bounding box center [557, 171] width 112 height 19
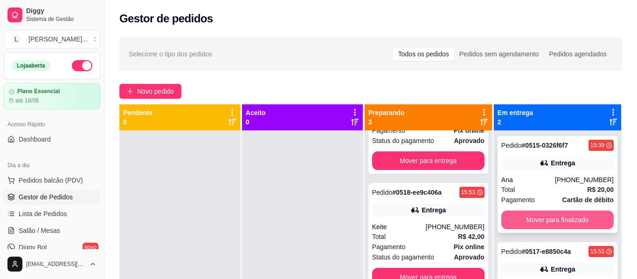
click at [556, 221] on button "Mover para finalizado" at bounding box center [557, 220] width 112 height 19
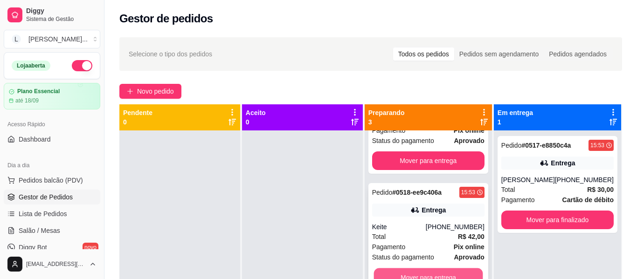
click at [438, 271] on button "Mover para entrega" at bounding box center [427, 277] width 109 height 18
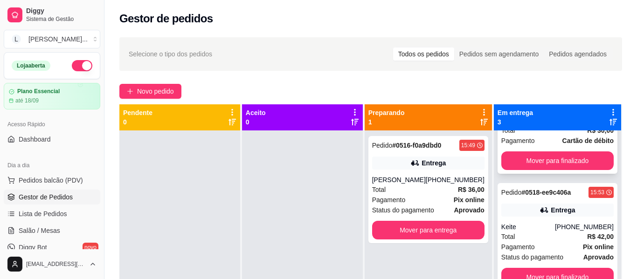
click at [536, 116] on div "[PERSON_NAME]" at bounding box center [528, 120] width 54 height 9
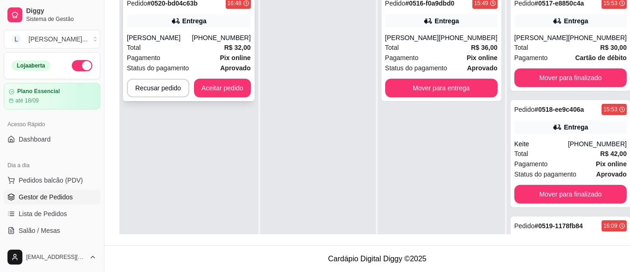
click at [152, 41] on div "[PERSON_NAME]" at bounding box center [159, 37] width 65 height 9
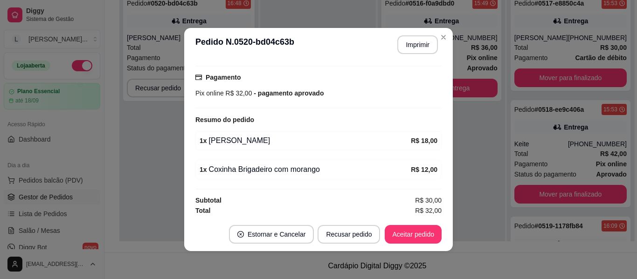
scroll to position [242, 0]
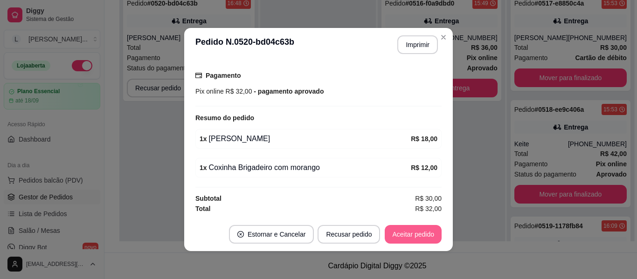
click at [408, 231] on button "Aceitar pedido" at bounding box center [412, 234] width 57 height 19
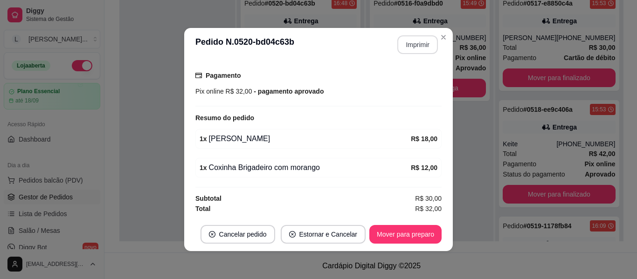
click at [409, 51] on button "Imprimir" at bounding box center [417, 44] width 41 height 19
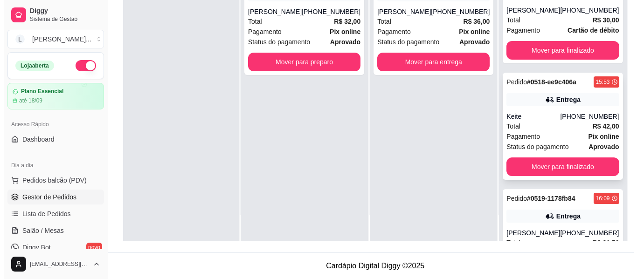
scroll to position [0, 0]
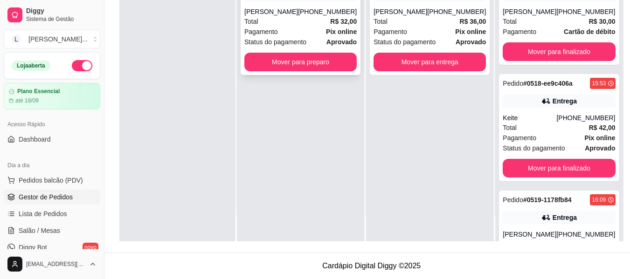
click at [334, 34] on strong "Pix online" at bounding box center [341, 31] width 31 height 7
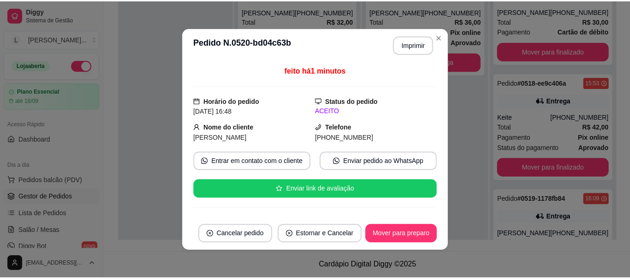
scroll to position [93, 0]
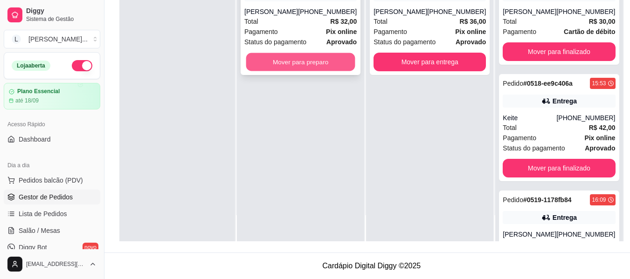
click at [331, 58] on button "Mover para preparo" at bounding box center [300, 62] width 109 height 18
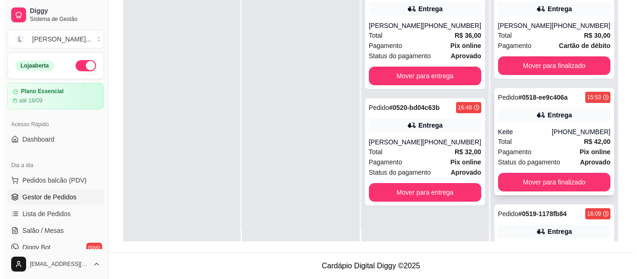
scroll to position [0, 0]
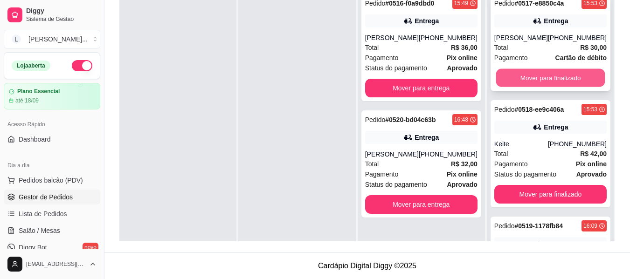
click at [553, 77] on button "Mover para finalizado" at bounding box center [549, 78] width 109 height 18
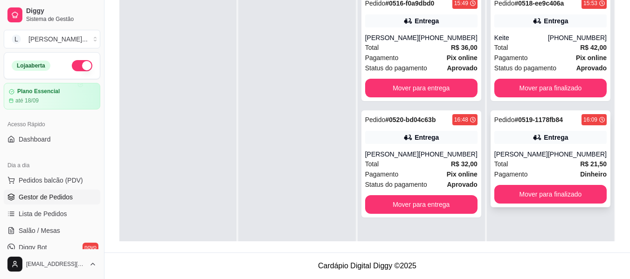
click at [559, 154] on div "[PHONE_NUMBER]" at bounding box center [577, 154] width 59 height 9
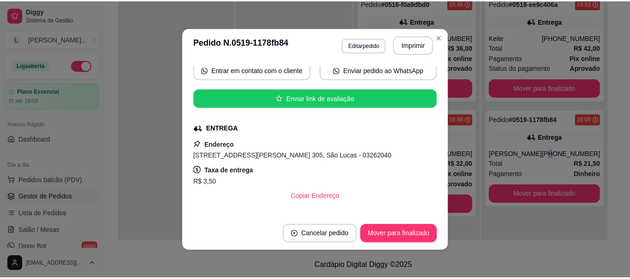
scroll to position [93, 0]
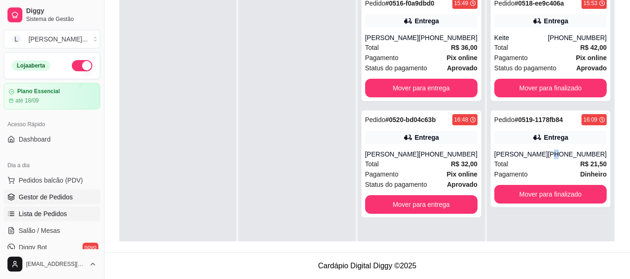
click at [63, 208] on link "Lista de Pedidos" at bounding box center [52, 213] width 96 height 15
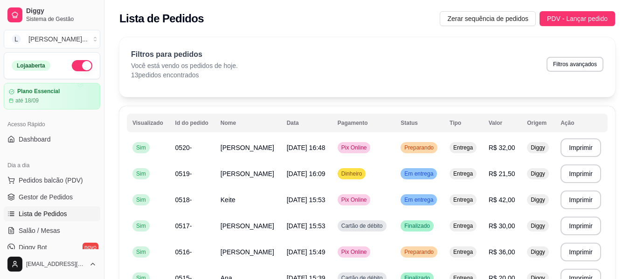
scroll to position [47, 0]
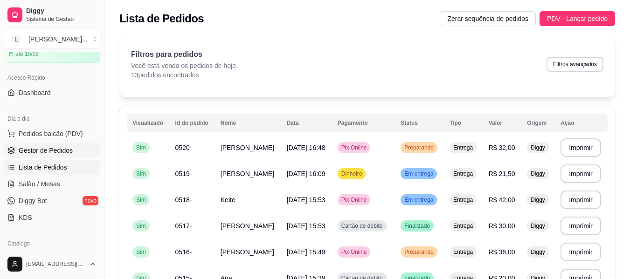
click at [56, 151] on span "Gestor de Pedidos" at bounding box center [46, 150] width 54 height 9
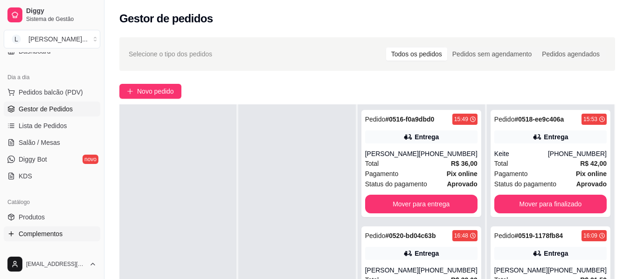
scroll to position [140, 0]
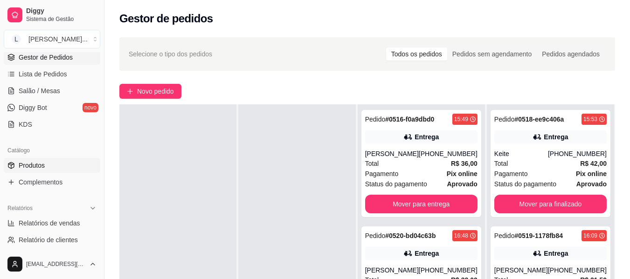
click at [50, 160] on link "Produtos" at bounding box center [52, 165] width 96 height 15
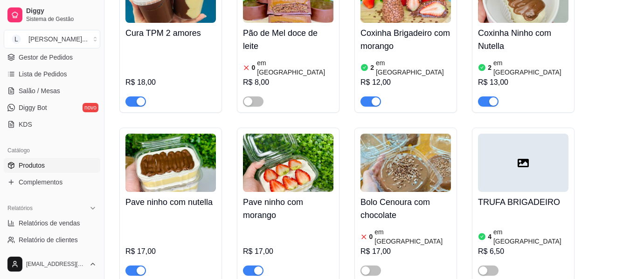
scroll to position [1305, 0]
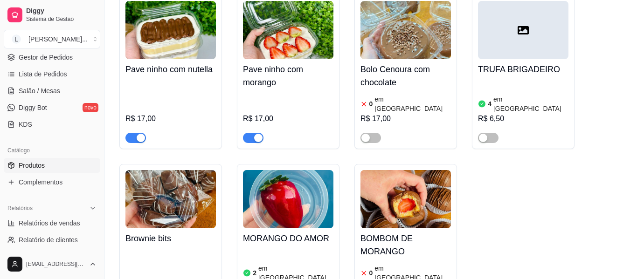
click at [271, 264] on article "em [GEOGRAPHIC_DATA]" at bounding box center [295, 273] width 75 height 19
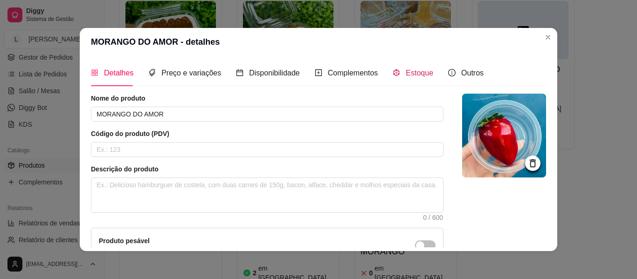
click at [415, 71] on span "Estoque" at bounding box center [418, 73] width 27 height 8
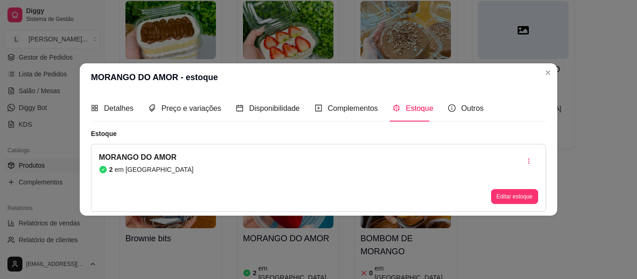
click at [505, 190] on button "Editar estoque" at bounding box center [514, 196] width 47 height 15
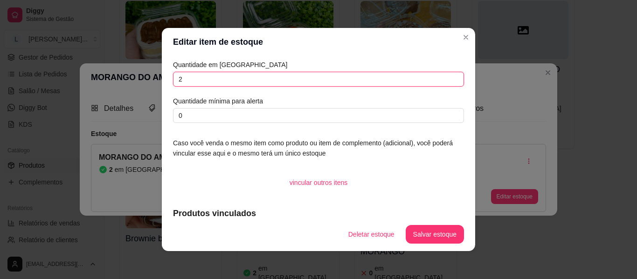
click at [246, 78] on input "2" at bounding box center [318, 79] width 291 height 15
type input "5"
click at [408, 234] on button "Salvar estoque" at bounding box center [434, 235] width 57 height 18
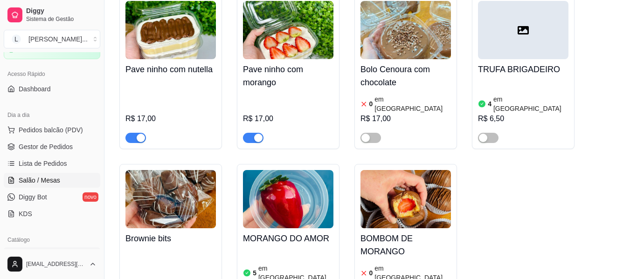
scroll to position [47, 0]
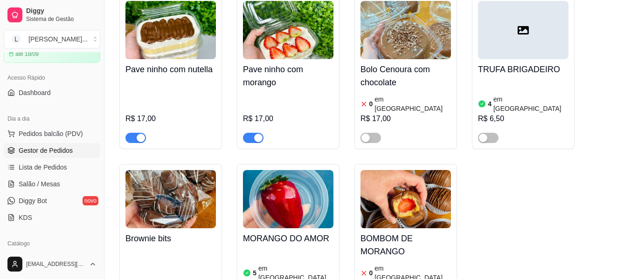
click at [62, 148] on span "Gestor de Pedidos" at bounding box center [46, 150] width 54 height 9
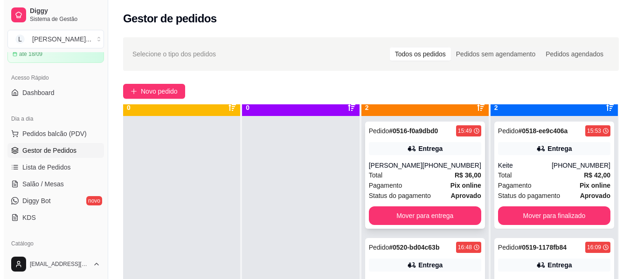
scroll to position [26, 0]
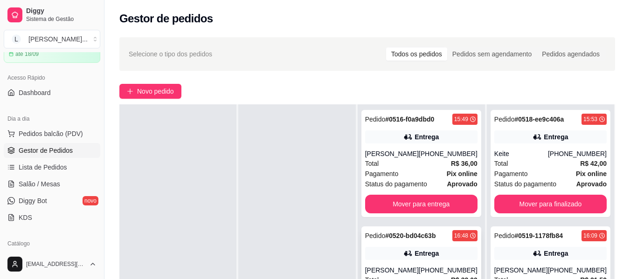
click at [434, 243] on div "Pedido # 0520-bd04c63b 16:48 Entrega Thalita [PHONE_NUMBER] Total R$ 32,00 Paga…" at bounding box center [421, 279] width 120 height 107
click at [446, 247] on div "Pedido # 0520-bd04c63b 16:48 Entrega Thalita [PHONE_NUMBER] Total R$ 32,00 Paga…" at bounding box center [421, 279] width 120 height 107
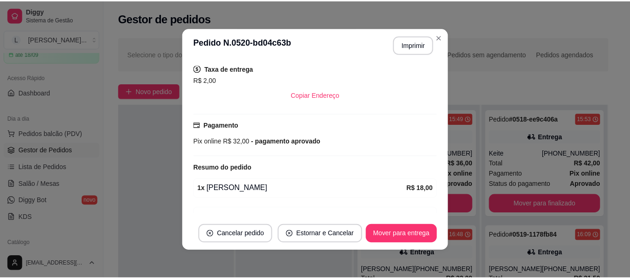
scroll to position [242, 0]
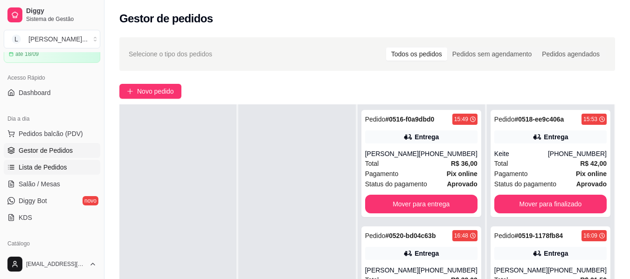
click at [56, 163] on span "Lista de Pedidos" at bounding box center [43, 167] width 48 height 9
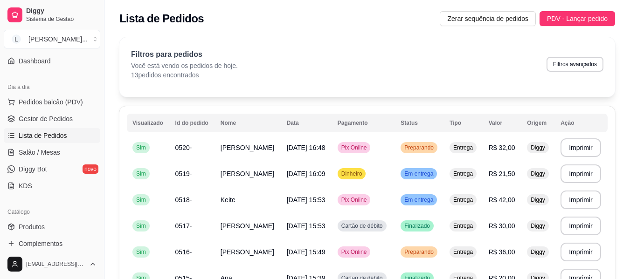
scroll to position [93, 0]
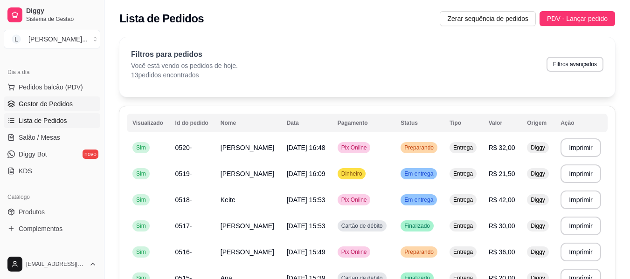
click at [62, 100] on span "Gestor de Pedidos" at bounding box center [46, 103] width 54 height 9
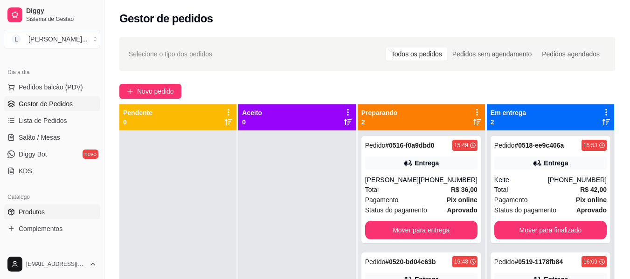
click at [45, 207] on link "Produtos" at bounding box center [52, 212] width 96 height 15
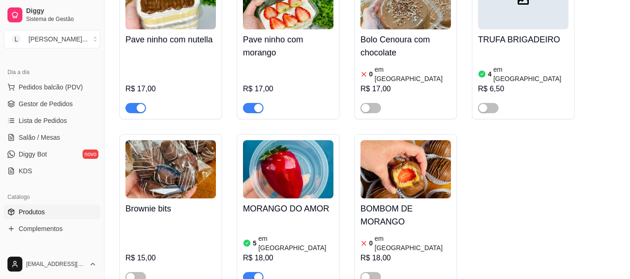
scroll to position [1351, 0]
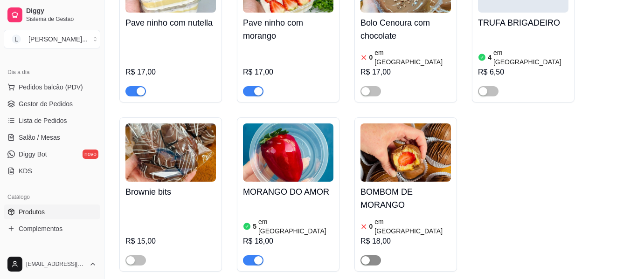
click at [369, 256] on div "button" at bounding box center [365, 260] width 8 height 8
click at [407, 217] on article "em [GEOGRAPHIC_DATA]" at bounding box center [412, 226] width 76 height 19
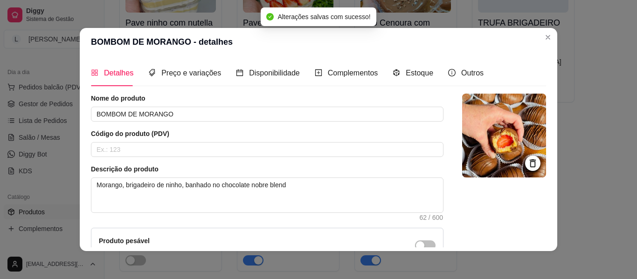
click at [395, 79] on div "Estoque" at bounding box center [412, 73] width 41 height 27
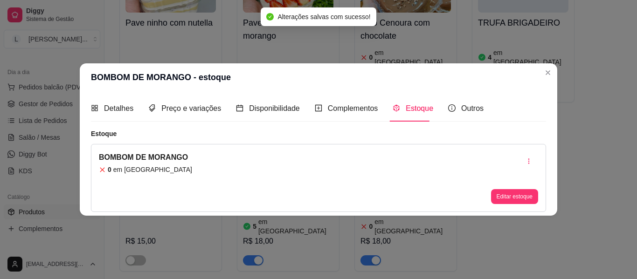
click at [514, 192] on button "Editar estoque" at bounding box center [514, 196] width 47 height 15
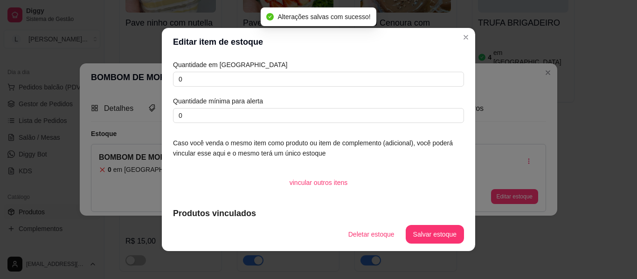
click at [246, 54] on header "Editar item de estoque" at bounding box center [318, 42] width 313 height 28
click at [244, 76] on input "0" at bounding box center [318, 79] width 291 height 15
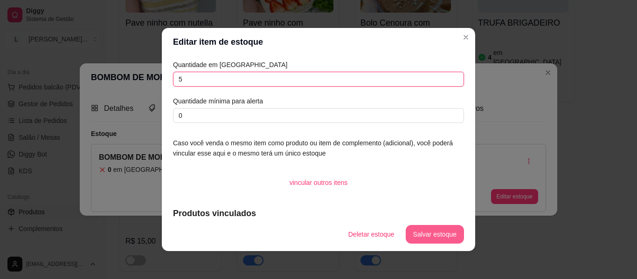
type input "5"
click at [428, 238] on button "Salvar estoque" at bounding box center [434, 234] width 58 height 19
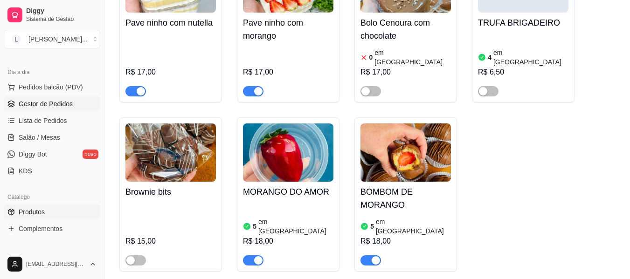
click at [52, 108] on span "Gestor de Pedidos" at bounding box center [46, 103] width 54 height 9
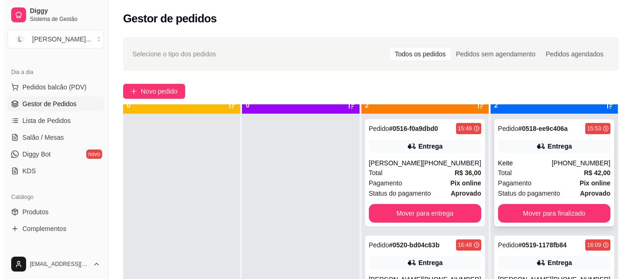
scroll to position [26, 0]
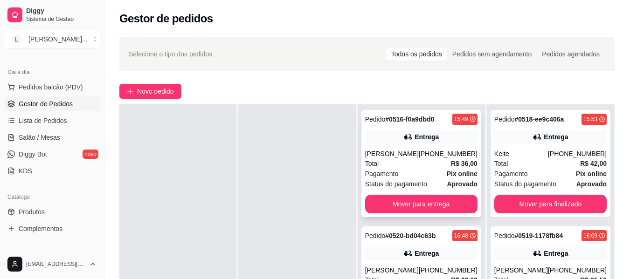
click at [432, 160] on div "Total R$ 36,00" at bounding box center [421, 163] width 112 height 10
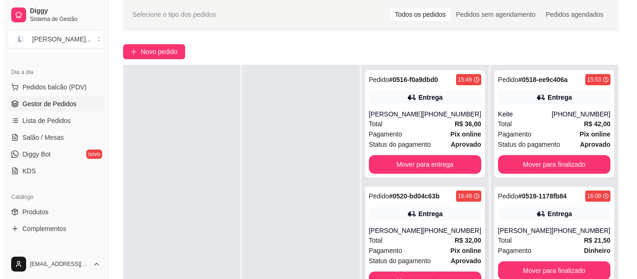
scroll to position [93, 0]
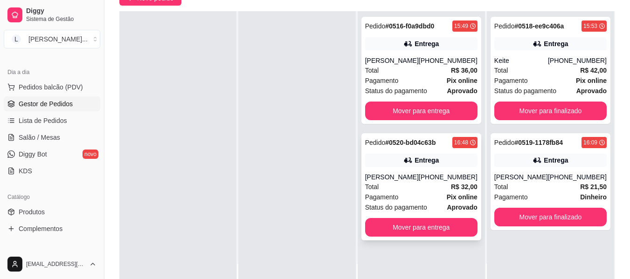
click at [418, 181] on div "[PERSON_NAME]" at bounding box center [392, 176] width 54 height 9
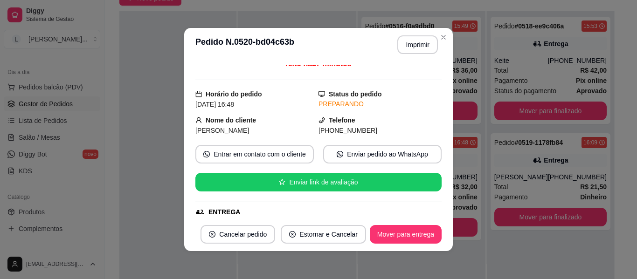
scroll to position [0, 0]
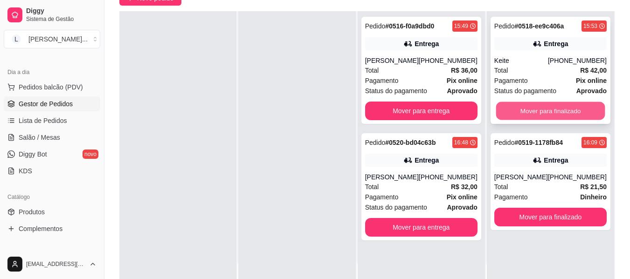
click at [551, 111] on button "Mover para finalizado" at bounding box center [549, 111] width 109 height 18
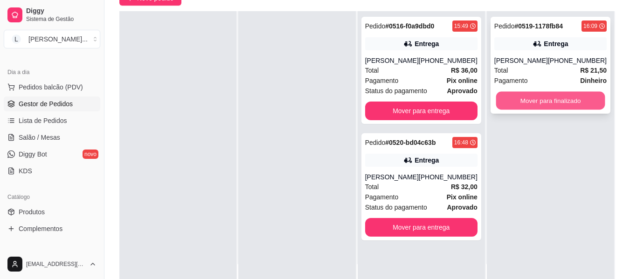
click at [557, 100] on button "Mover para finalizado" at bounding box center [549, 101] width 109 height 18
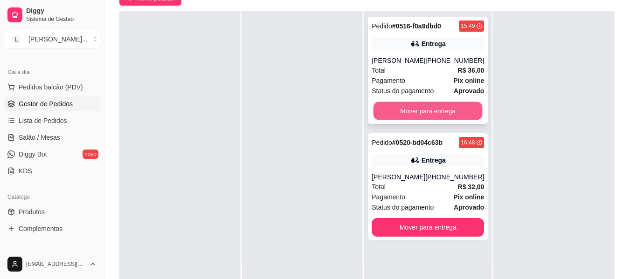
click at [445, 109] on button "Mover para entrega" at bounding box center [427, 111] width 109 height 18
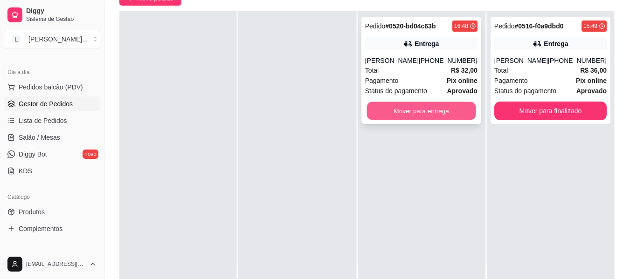
click at [445, 110] on button "Mover para entrega" at bounding box center [420, 111] width 109 height 18
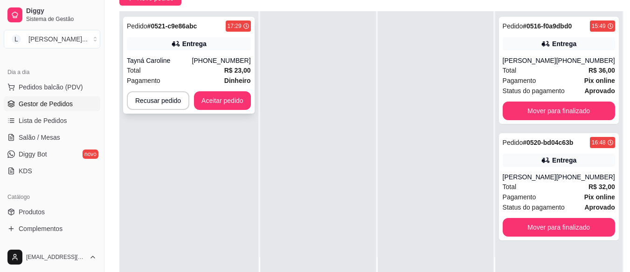
click at [194, 52] on div "Pedido # 0521-c9e86abc 17:29 Entrega Tayná Caroline [PHONE_NUMBER] Total R$ 23,…" at bounding box center [188, 65] width 131 height 97
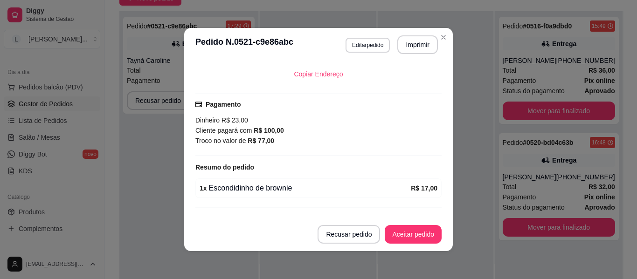
scroll to position [234, 0]
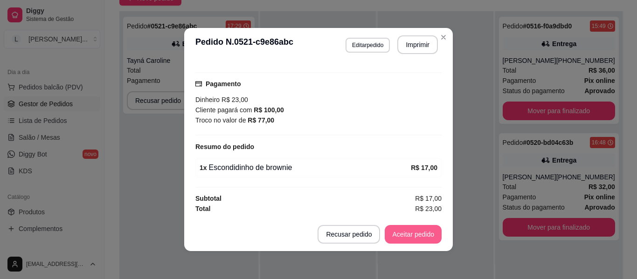
click at [429, 232] on button "Aceitar pedido" at bounding box center [412, 234] width 57 height 19
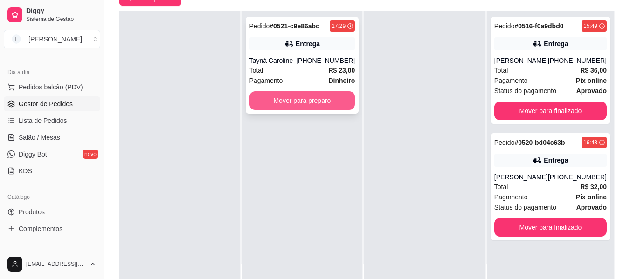
click at [303, 102] on button "Mover para preparo" at bounding box center [302, 100] width 106 height 19
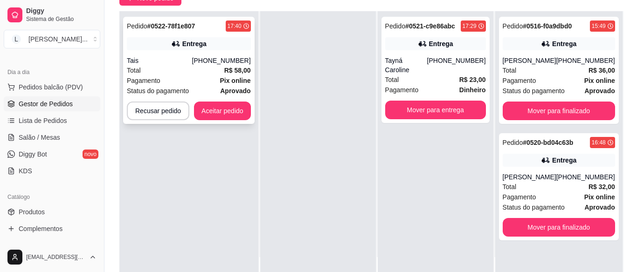
click at [197, 78] on div "Pagamento Pix online" at bounding box center [189, 80] width 124 height 10
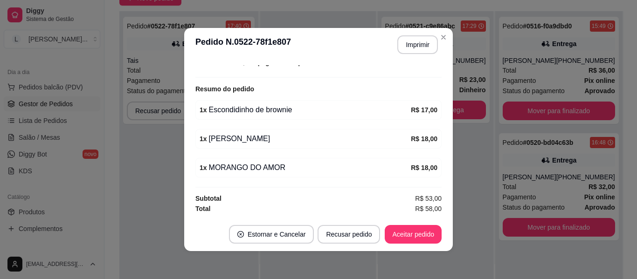
scroll to position [2, 0]
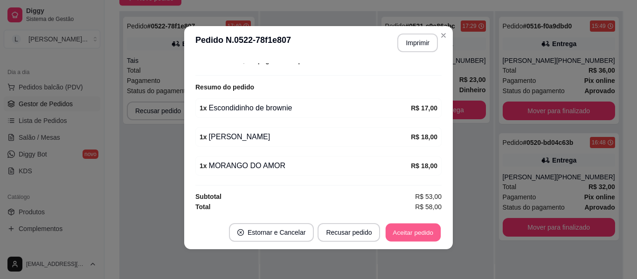
click at [417, 229] on button "Aceitar pedido" at bounding box center [412, 233] width 55 height 18
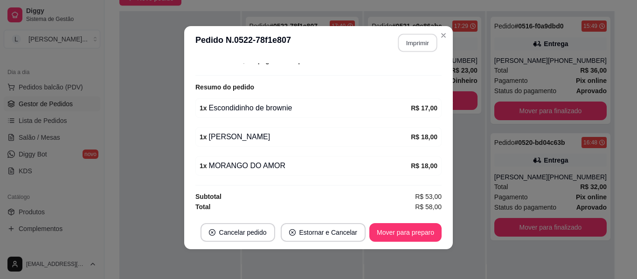
click at [416, 39] on button "Imprimir" at bounding box center [417, 43] width 39 height 18
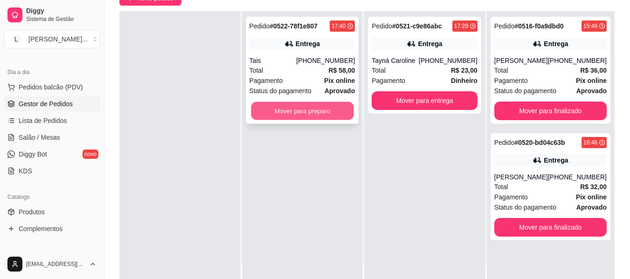
click at [277, 110] on button "Mover para preparo" at bounding box center [302, 111] width 103 height 18
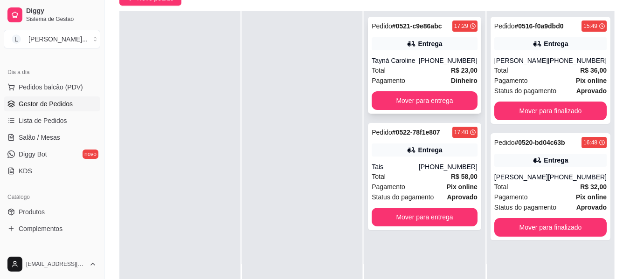
click at [433, 68] on div "Total R$ 23,00" at bounding box center [424, 70] width 106 height 10
click at [546, 70] on div "Total R$ 36,00" at bounding box center [550, 70] width 112 height 10
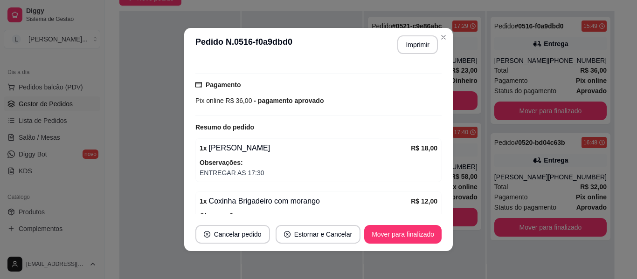
scroll to position [280, 0]
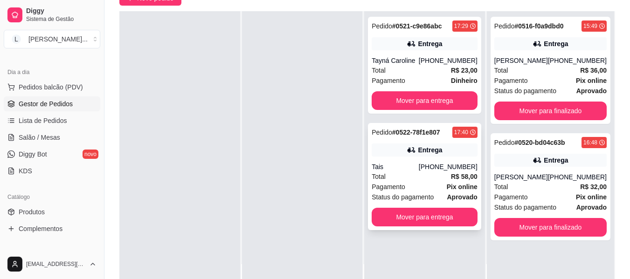
click at [416, 141] on div "Pedido # 0522-78f1e807 17:40 Entrega Tais [PHONE_NUMBER] Total R$ 58,00 Pagamen…" at bounding box center [424, 176] width 113 height 107
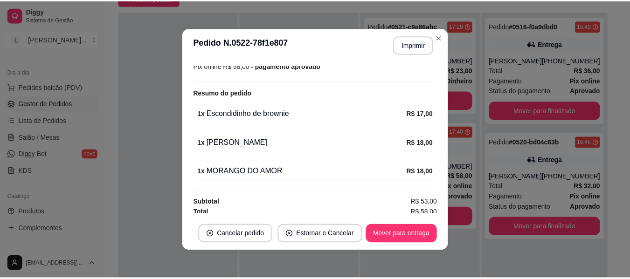
scroll to position [271, 0]
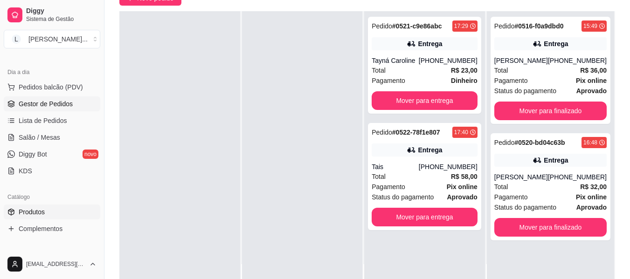
click at [47, 206] on link "Produtos" at bounding box center [52, 212] width 96 height 15
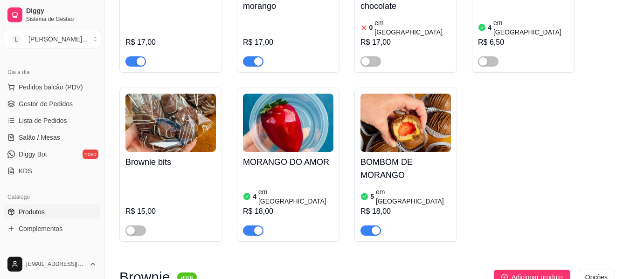
scroll to position [1445, 0]
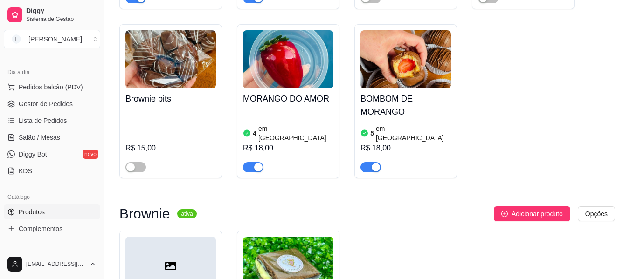
click at [255, 163] on div "button" at bounding box center [258, 167] width 8 height 8
click at [375, 163] on div "button" at bounding box center [375, 167] width 8 height 8
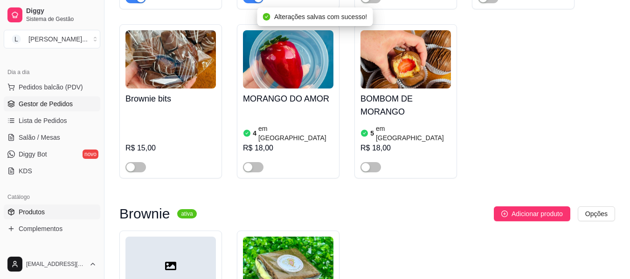
click at [65, 105] on span "Gestor de Pedidos" at bounding box center [46, 103] width 54 height 9
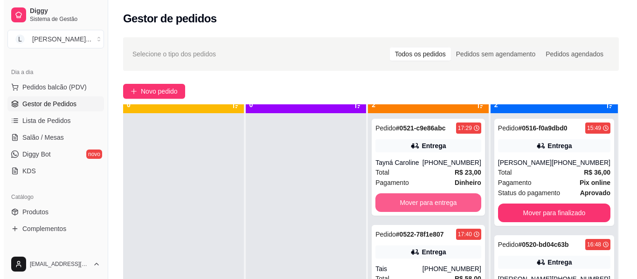
scroll to position [26, 0]
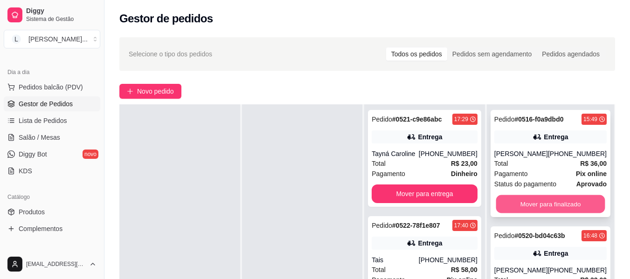
click at [569, 201] on button "Mover para finalizado" at bounding box center [549, 204] width 109 height 18
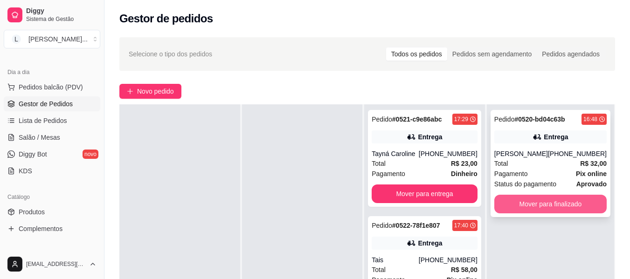
click at [566, 199] on button "Mover para finalizado" at bounding box center [550, 204] width 112 height 19
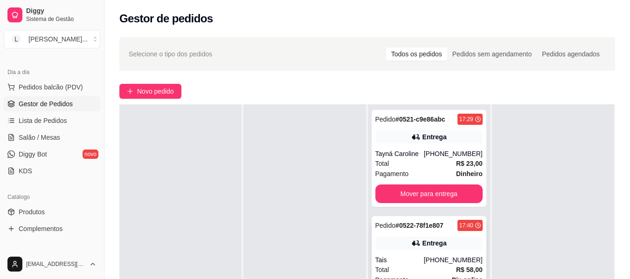
click at [452, 245] on div "Entrega" at bounding box center [428, 243] width 107 height 13
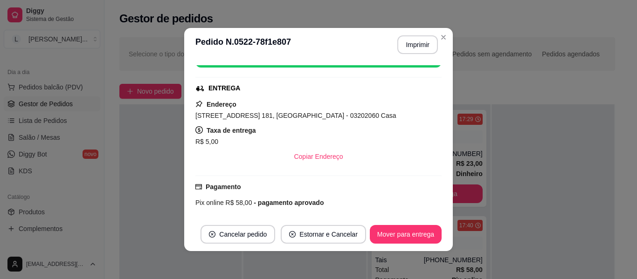
scroll to position [140, 0]
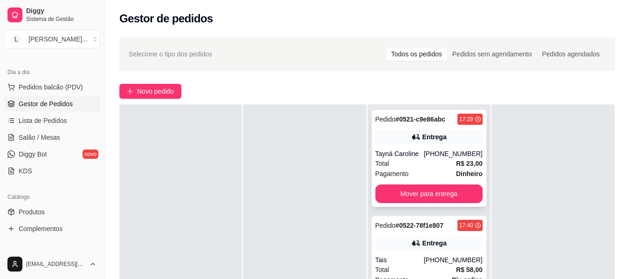
click at [420, 158] on div "Pedido # 0521-c9e86abc 17:29 Entrega Tayná Caroline [PHONE_NUMBER] Total R$ 23,…" at bounding box center [428, 158] width 115 height 97
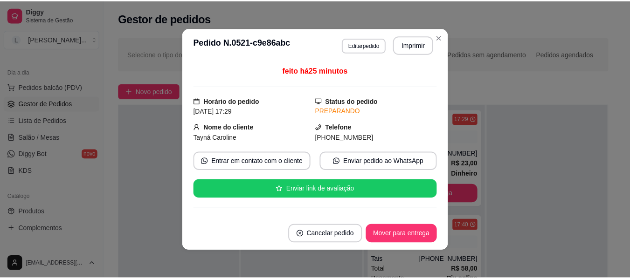
scroll to position [186, 0]
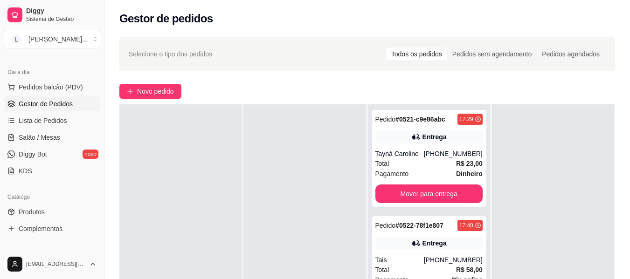
click at [547, 182] on div at bounding box center [553, 243] width 122 height 279
click at [450, 145] on div "Pedido # 0521-c9e86abc 17:29 Entrega Tayná Caroline [PHONE_NUMBER] Total R$ 23,…" at bounding box center [428, 158] width 115 height 97
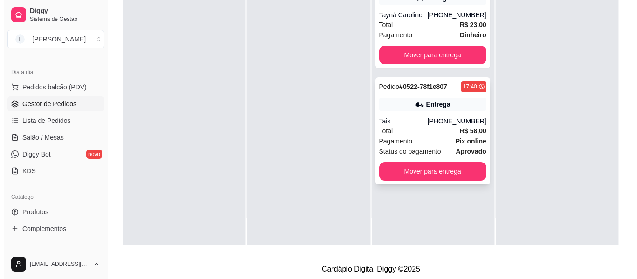
scroll to position [140, 0]
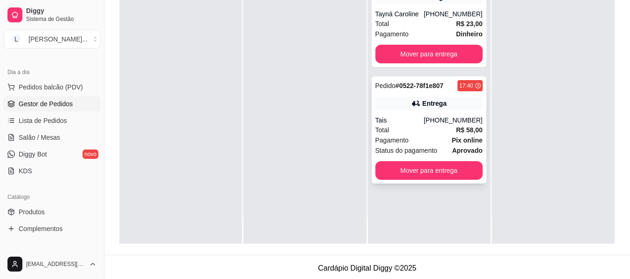
click at [440, 116] on div "[PHONE_NUMBER]" at bounding box center [453, 120] width 59 height 9
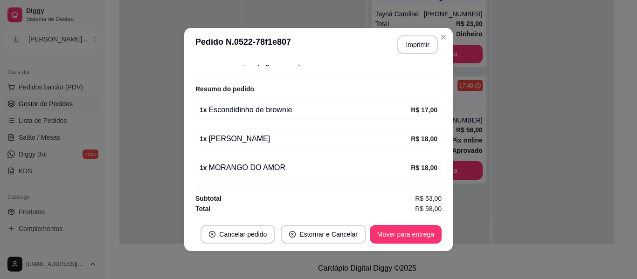
scroll to position [2, 0]
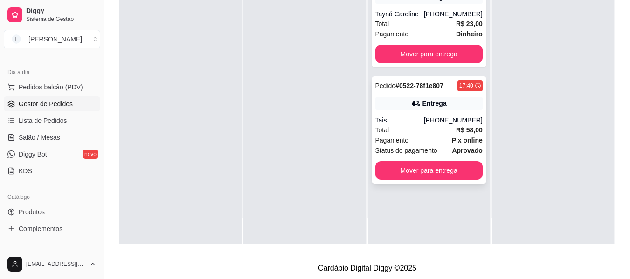
click at [420, 123] on div "Tais" at bounding box center [399, 120] width 48 height 9
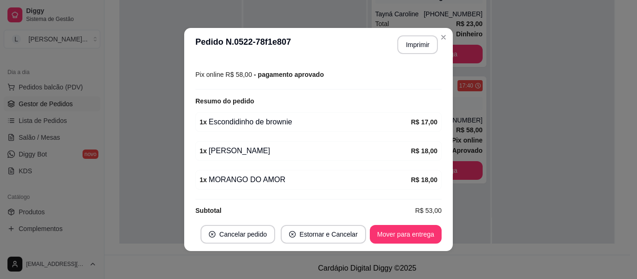
scroll to position [271, 0]
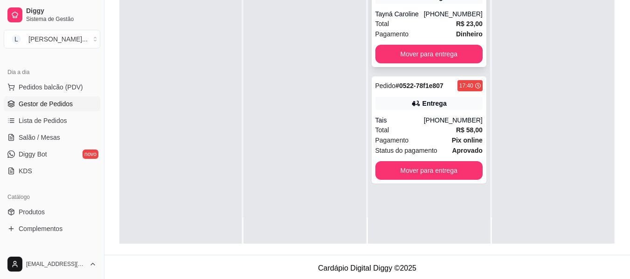
click at [424, 13] on div "Tayná Caroline" at bounding box center [399, 13] width 48 height 9
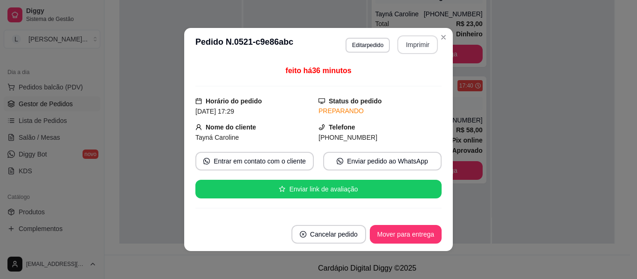
click at [422, 41] on button "Imprimir" at bounding box center [417, 44] width 41 height 19
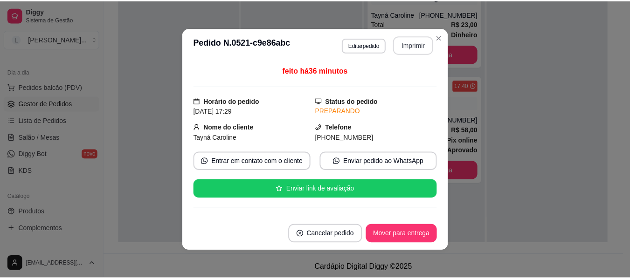
scroll to position [0, 0]
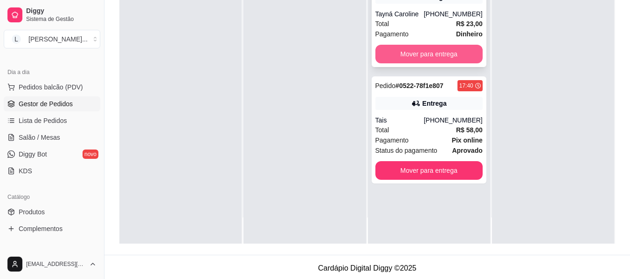
click at [446, 57] on button "Mover para entrega" at bounding box center [428, 54] width 107 height 19
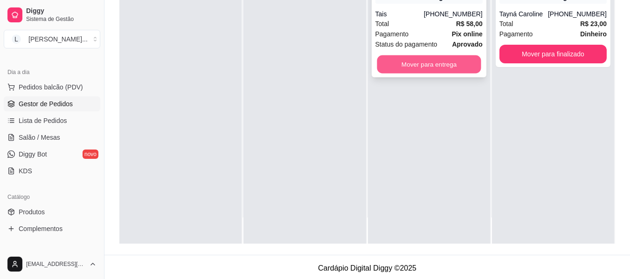
click at [451, 65] on button "Mover para entrega" at bounding box center [429, 64] width 104 height 18
